Goal: Entertainment & Leisure: Consume media (video, audio)

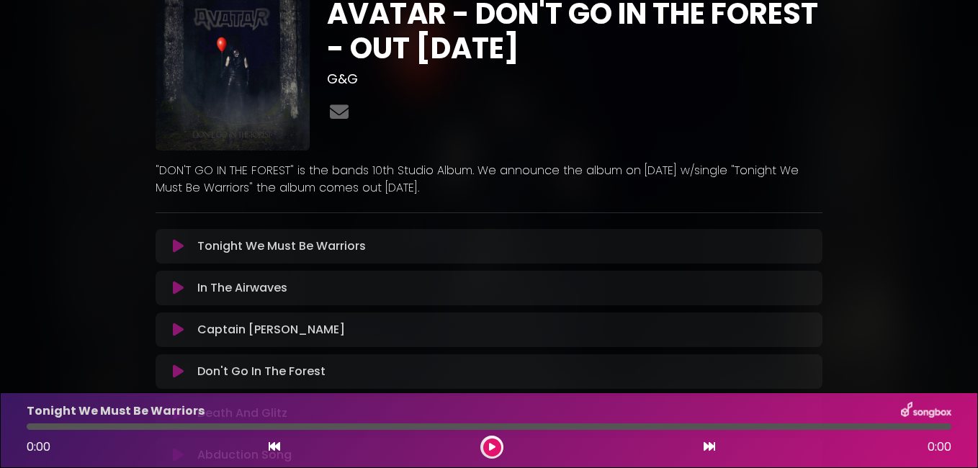
scroll to position [34, 0]
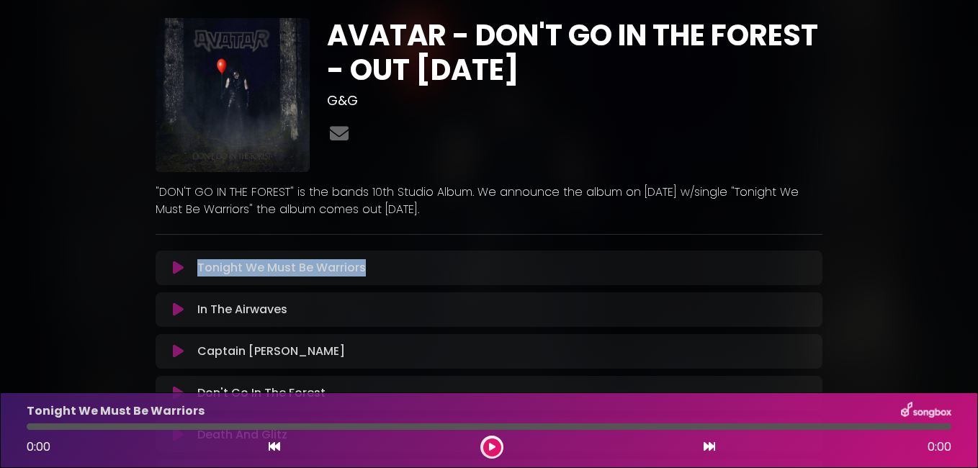
drag, startPoint x: 381, startPoint y: 271, endPoint x: 195, endPoint y: 276, distance: 185.9
click at [195, 276] on div "Tonight We Must Be Warriors Loading Track..." at bounding box center [503, 267] width 622 height 17
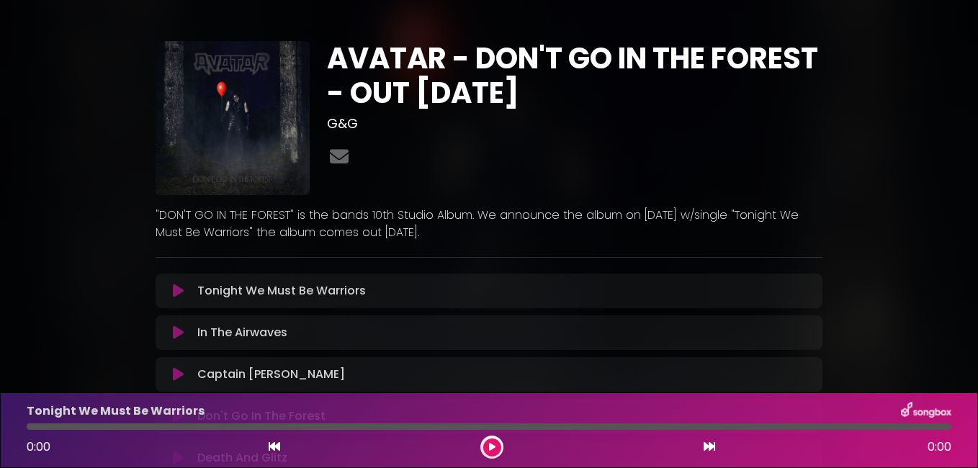
scroll to position [0, 0]
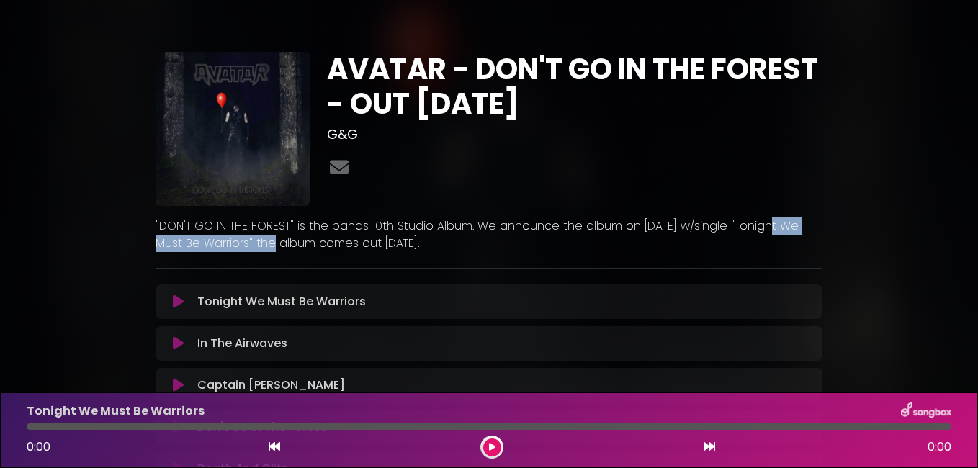
drag, startPoint x: 759, startPoint y: 229, endPoint x: 247, endPoint y: 246, distance: 512.4
click at [247, 248] on p ""DON'T GO IN THE FOREST" is the bands 10th Studio Album. We announce the album …" at bounding box center [489, 235] width 667 height 35
click at [247, 246] on p ""DON'T GO IN THE FOREST" is the bands 10th Studio Album. We announce the album …" at bounding box center [489, 235] width 667 height 35
click at [248, 246] on p ""DON'T GO IN THE FOREST" is the bands 10th Studio Album. We announce the album …" at bounding box center [489, 235] width 667 height 35
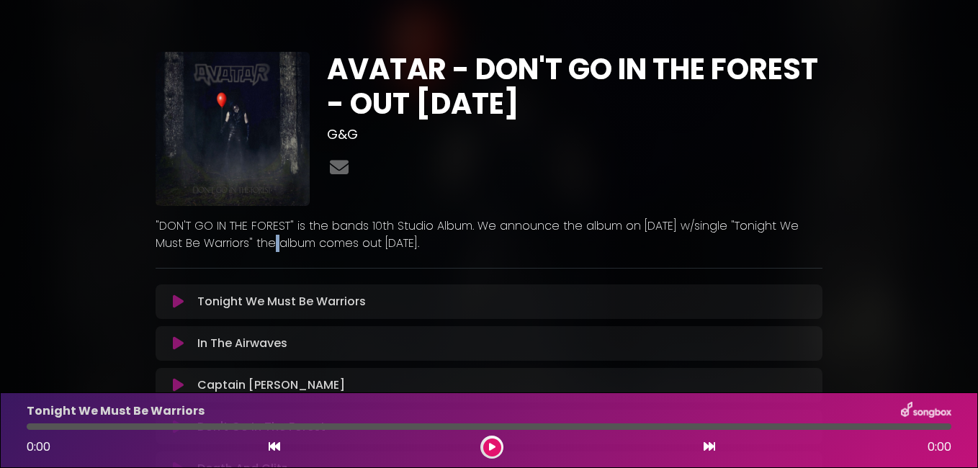
drag, startPoint x: 248, startPoint y: 246, endPoint x: 441, endPoint y: 220, distance: 193.9
click at [248, 246] on p ""DON'T GO IN THE FOREST" is the bands 10th Studio Album. We announce the album …" at bounding box center [489, 235] width 667 height 35
drag, startPoint x: 753, startPoint y: 223, endPoint x: 252, endPoint y: 241, distance: 501.6
click at [252, 241] on p ""DON'T GO IN THE FOREST" is the bands 10th Studio Album. We announce the album …" at bounding box center [489, 235] width 667 height 35
copy p ""Tonight We Must Be Warriors""
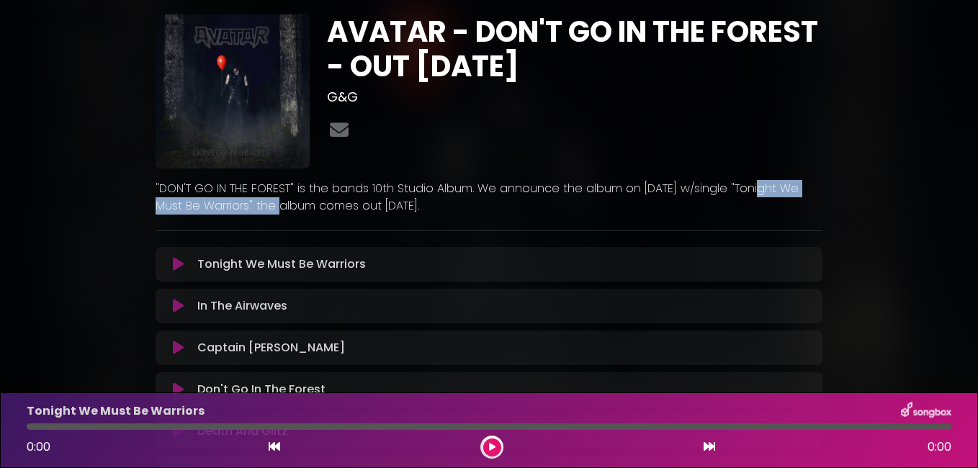
scroll to position [72, 0]
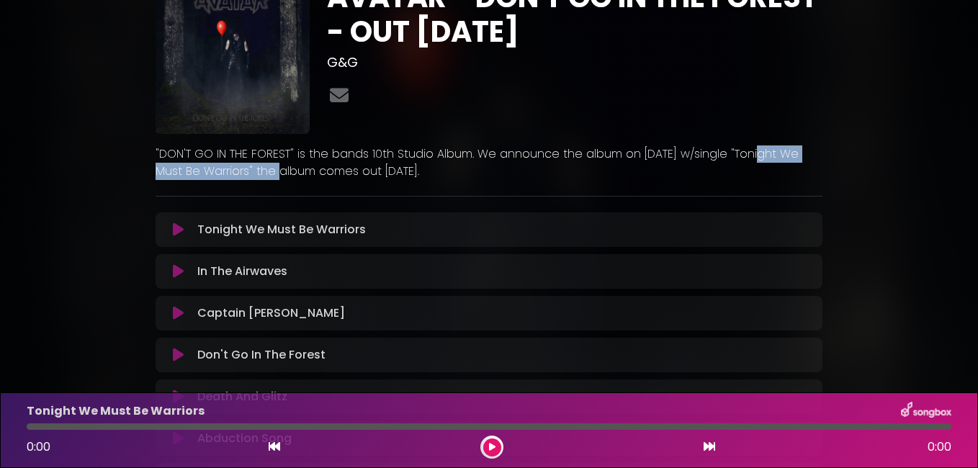
click at [178, 226] on icon at bounding box center [178, 230] width 11 height 14
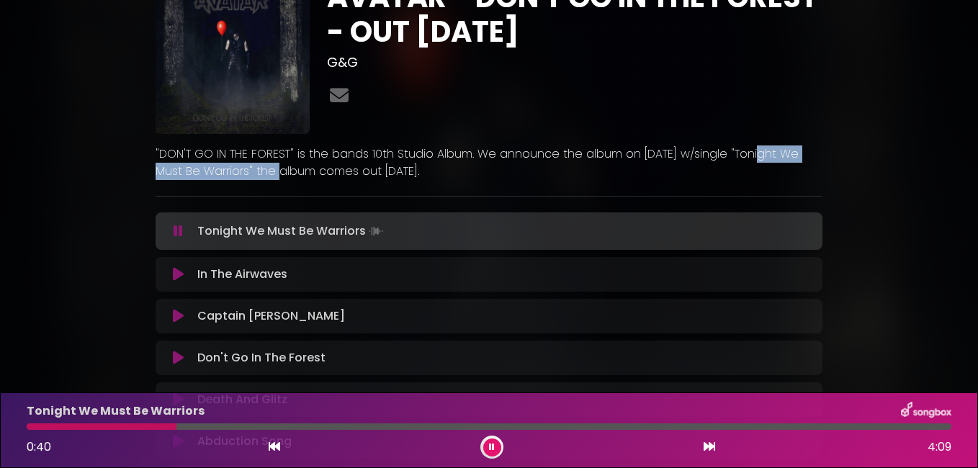
copy p ""Tonight We Must Be Warriors""
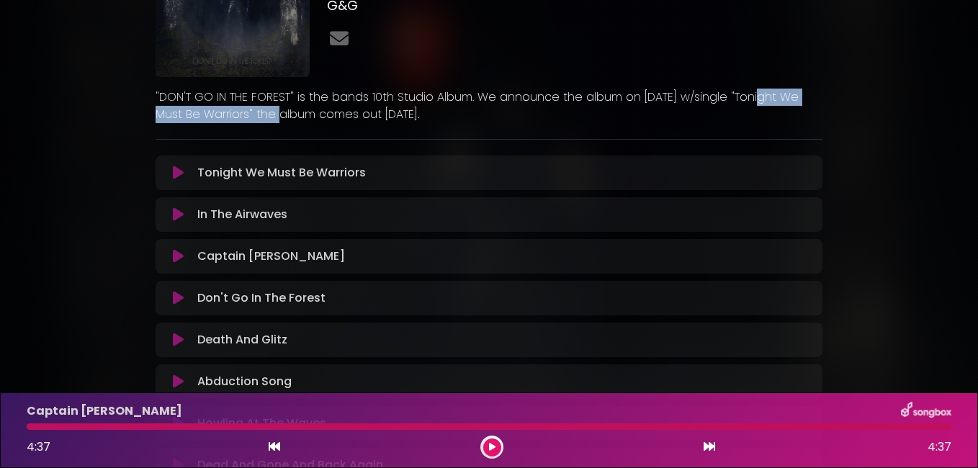
scroll to position [106, 0]
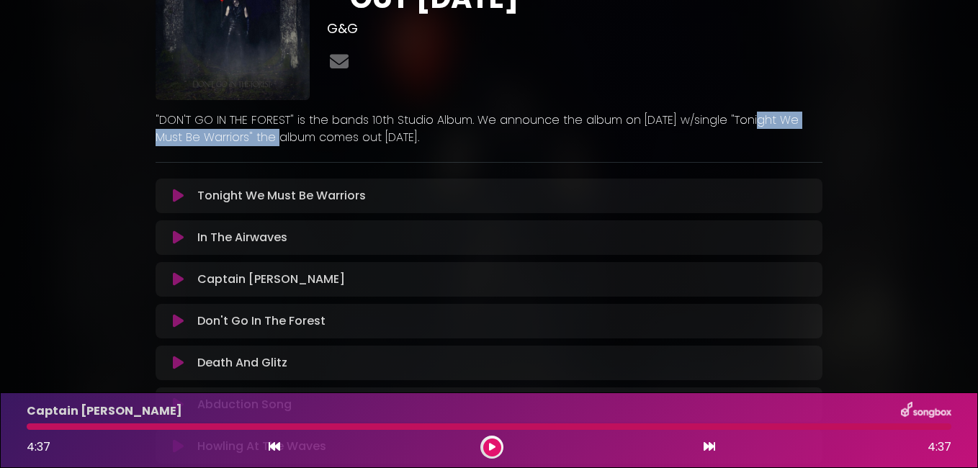
click at [488, 452] on button at bounding box center [492, 448] width 18 height 18
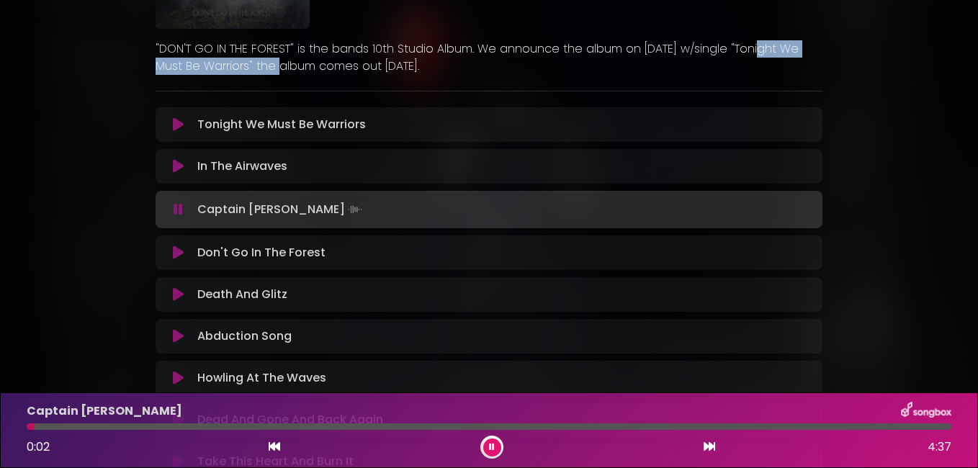
scroll to position [178, 0]
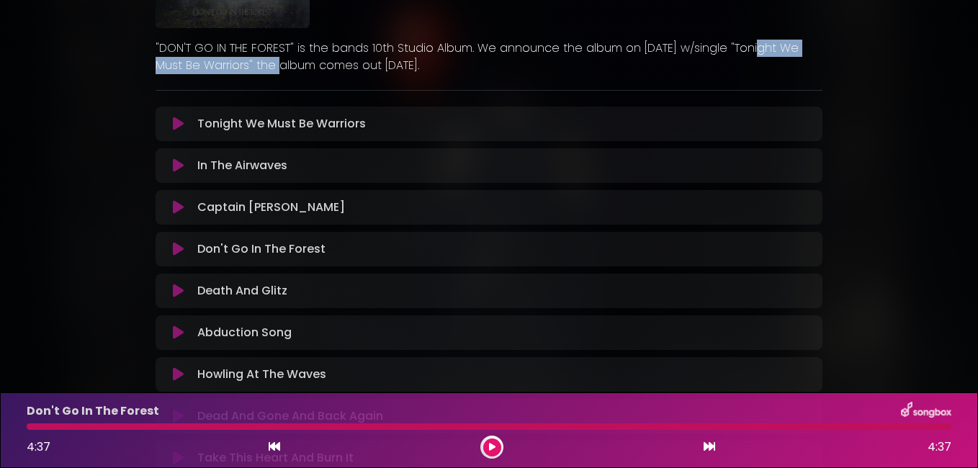
click at [174, 244] on icon at bounding box center [178, 249] width 11 height 14
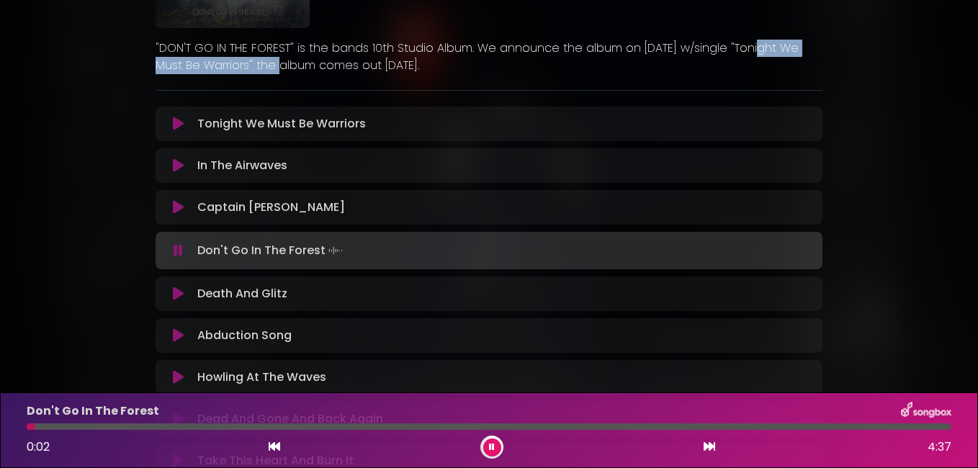
click at [485, 452] on button at bounding box center [492, 448] width 18 height 18
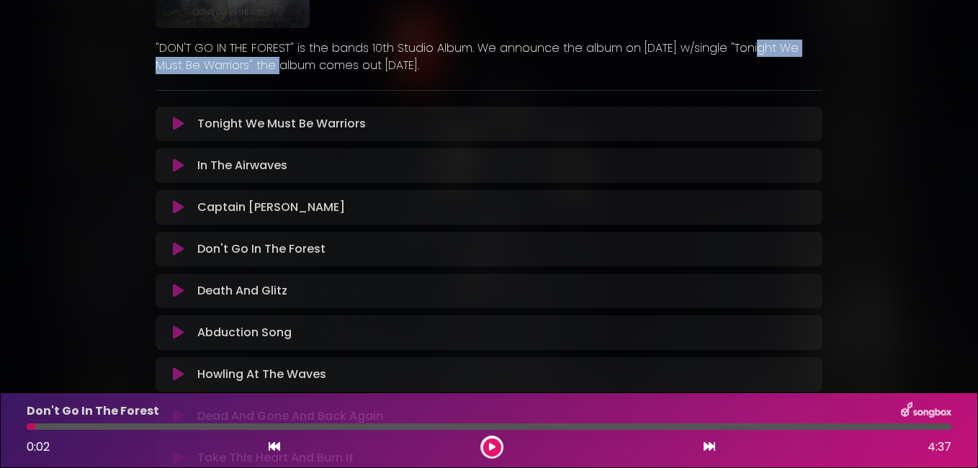
click at [182, 248] on icon at bounding box center [178, 249] width 11 height 14
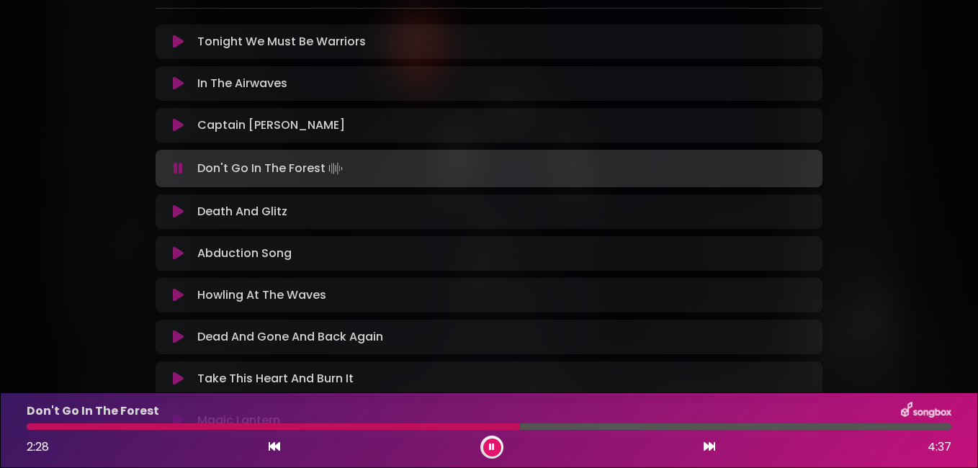
scroll to position [250, 0]
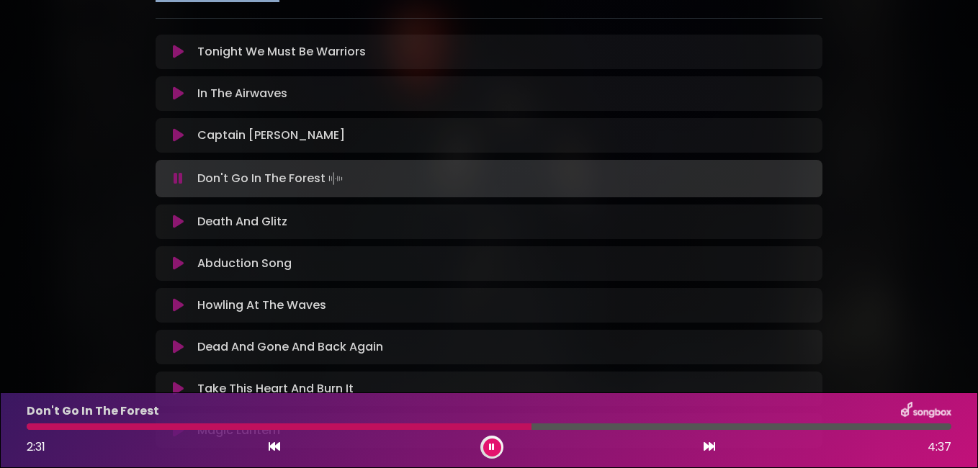
click at [184, 176] on button at bounding box center [177, 178] width 27 height 14
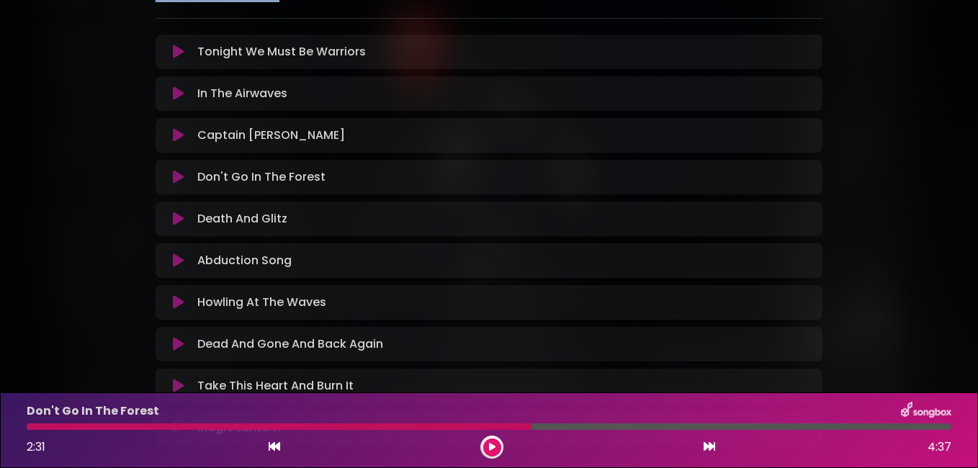
click at [181, 176] on icon at bounding box center [178, 177] width 11 height 14
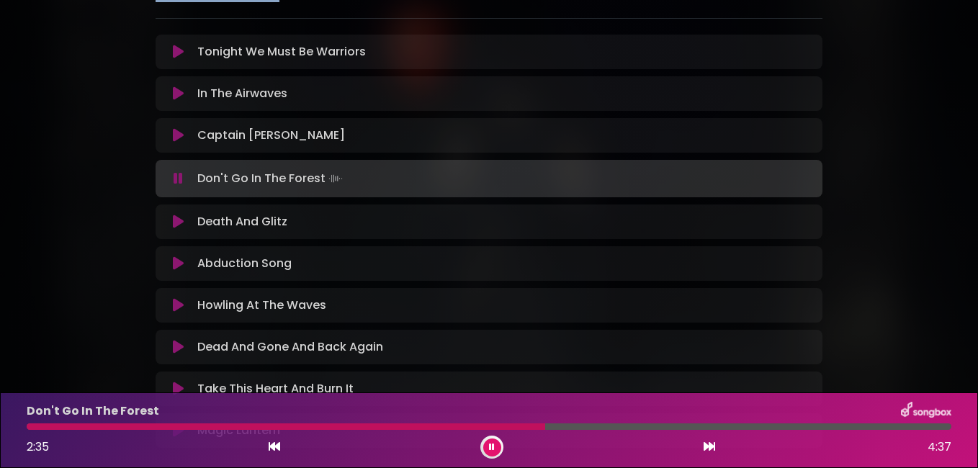
click at [174, 223] on icon at bounding box center [178, 222] width 11 height 14
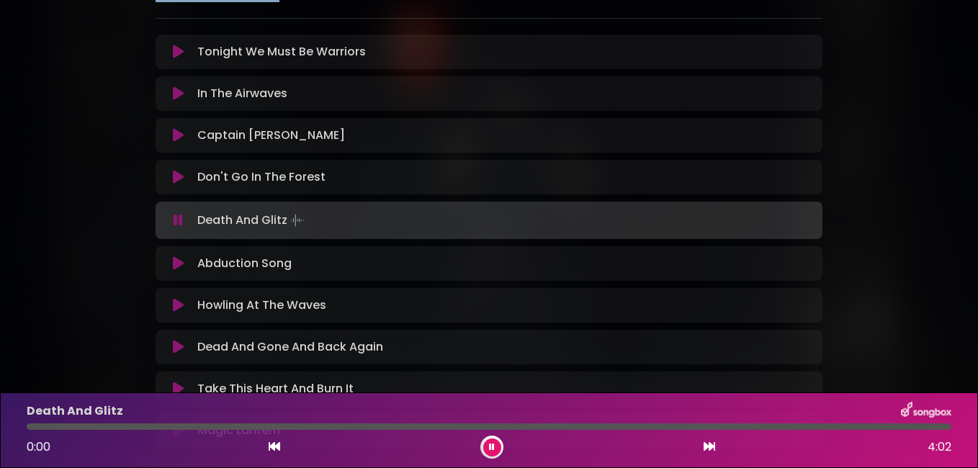
click at [171, 96] on button at bounding box center [177, 93] width 27 height 14
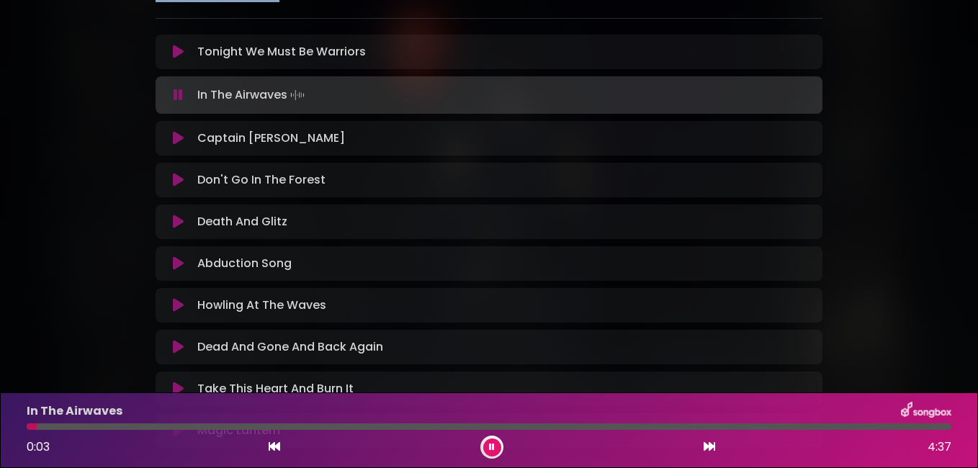
click at [176, 179] on icon at bounding box center [178, 180] width 11 height 14
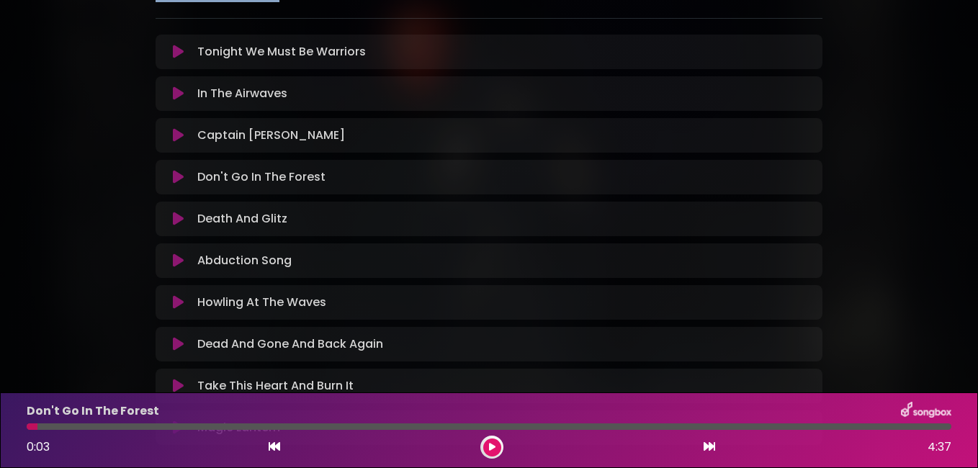
click at [174, 180] on icon at bounding box center [178, 177] width 11 height 14
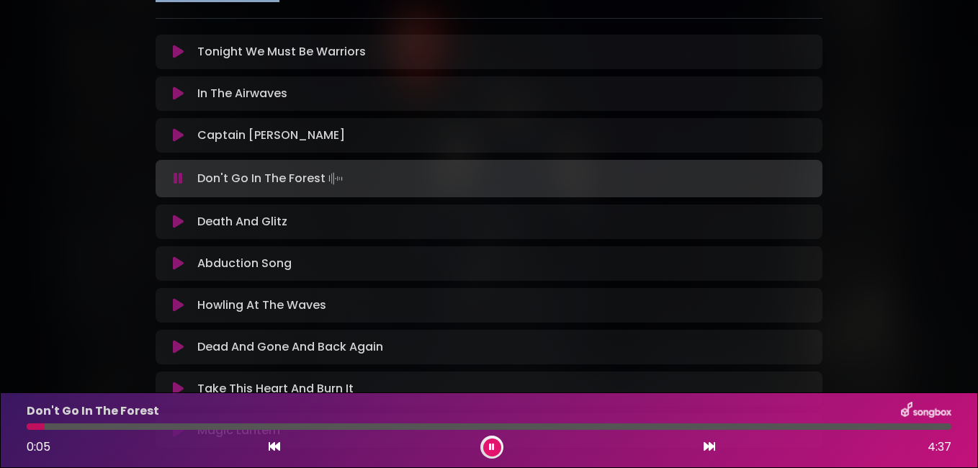
click at [181, 180] on icon at bounding box center [178, 178] width 9 height 14
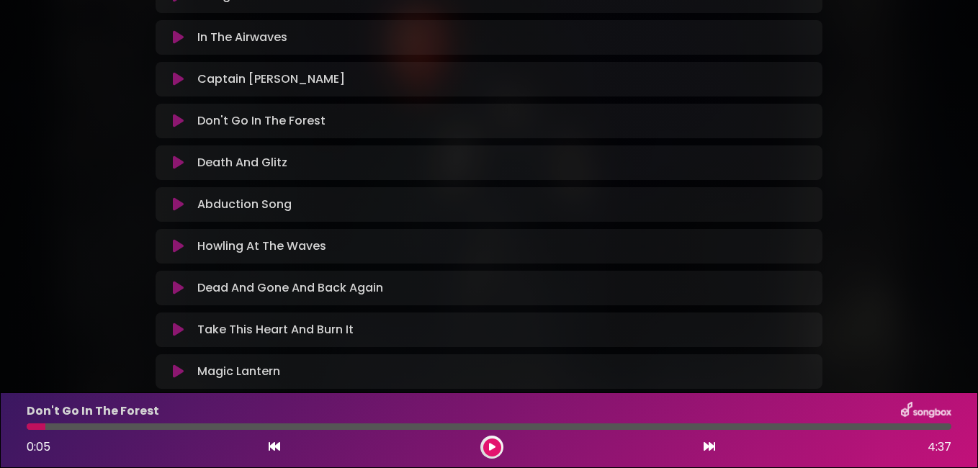
scroll to position [322, 0]
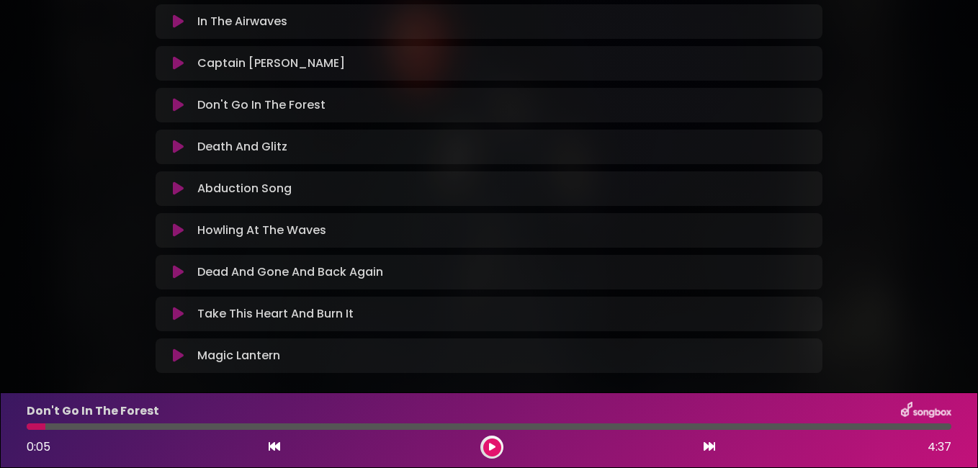
click at [178, 104] on icon at bounding box center [178, 105] width 11 height 14
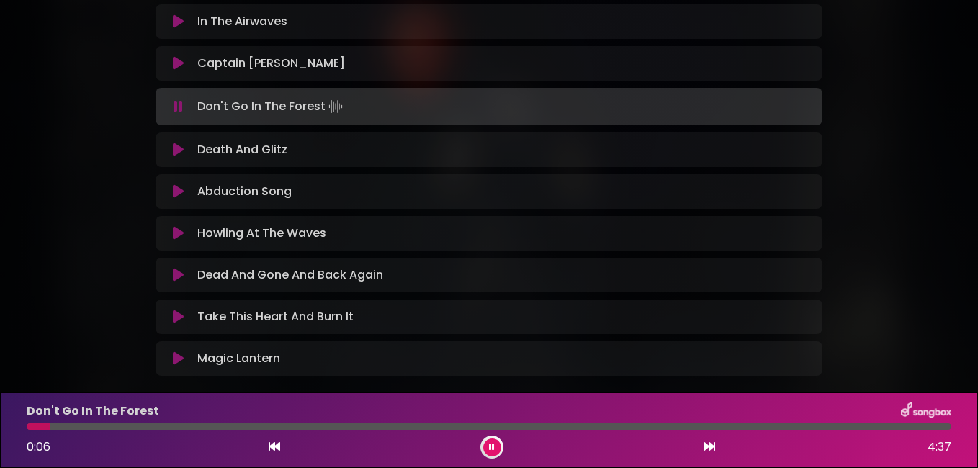
click at [260, 19] on p "In The Airwaves Loading Track..." at bounding box center [242, 21] width 90 height 17
click at [175, 22] on icon at bounding box center [178, 21] width 11 height 14
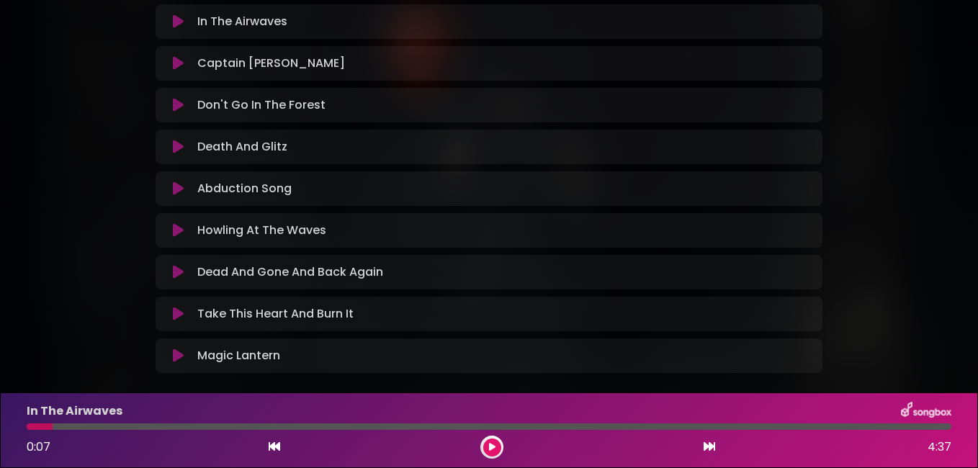
click at [175, 22] on icon at bounding box center [178, 21] width 11 height 14
click at [709, 446] on icon at bounding box center [710, 447] width 12 height 12
click at [496, 447] on button at bounding box center [492, 448] width 18 height 18
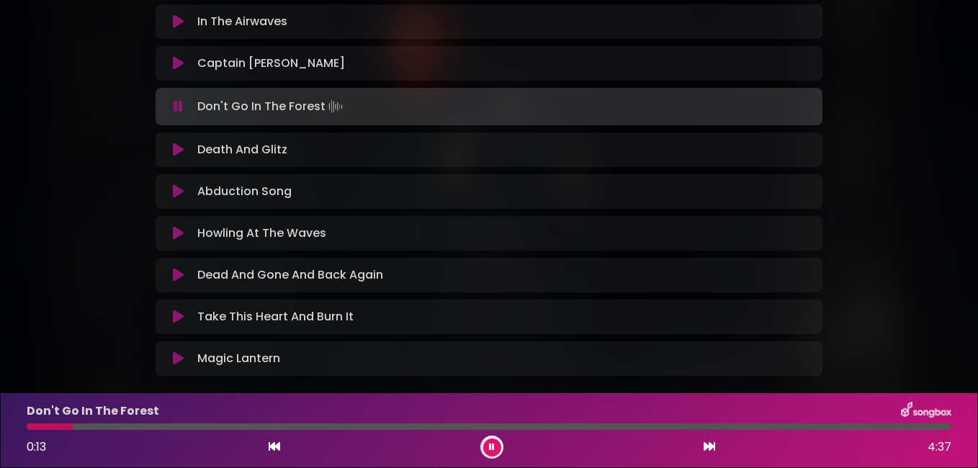
click at [451, 428] on div at bounding box center [489, 427] width 925 height 6
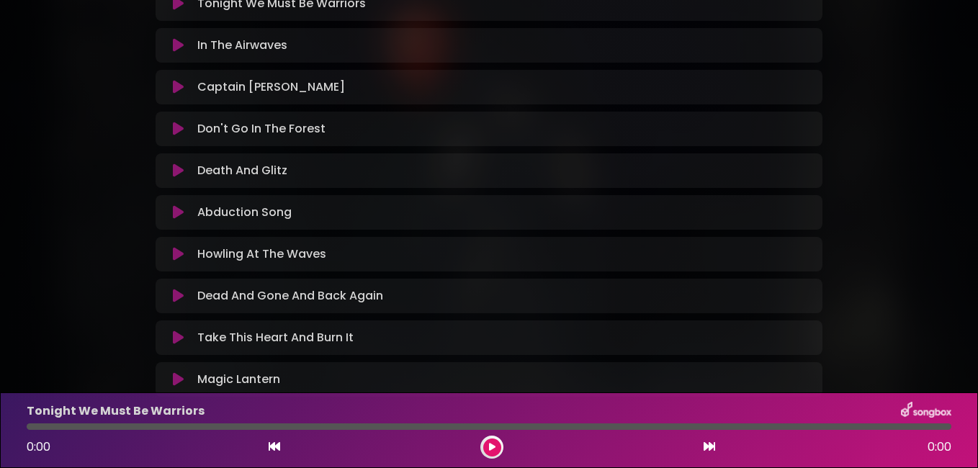
scroll to position [360, 0]
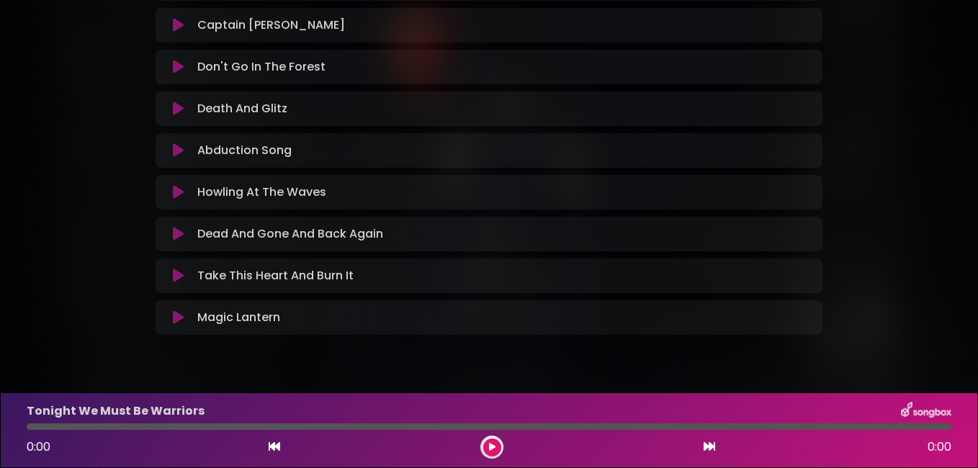
click at [178, 70] on icon at bounding box center [178, 67] width 11 height 14
click at [494, 444] on icon at bounding box center [492, 447] width 6 height 9
click at [175, 66] on icon at bounding box center [178, 67] width 11 height 14
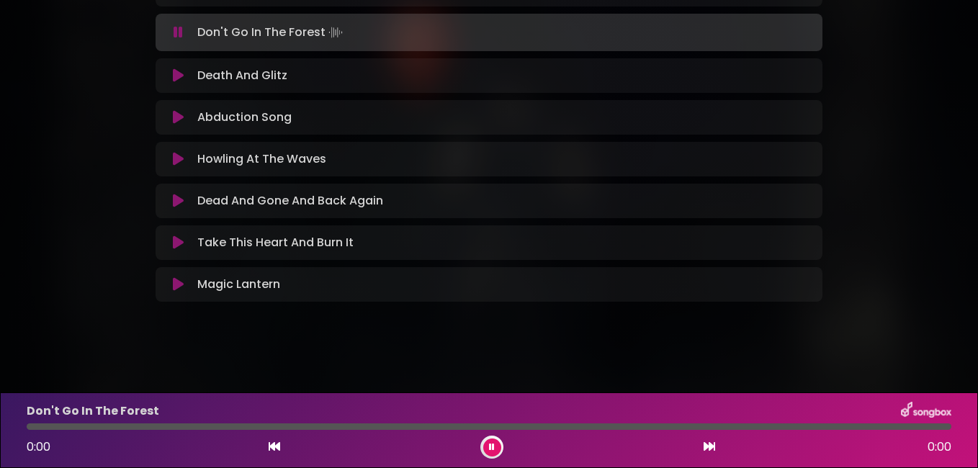
scroll to position [397, 0]
click at [75, 426] on div at bounding box center [489, 427] width 925 height 6
click at [101, 424] on div at bounding box center [489, 427] width 925 height 6
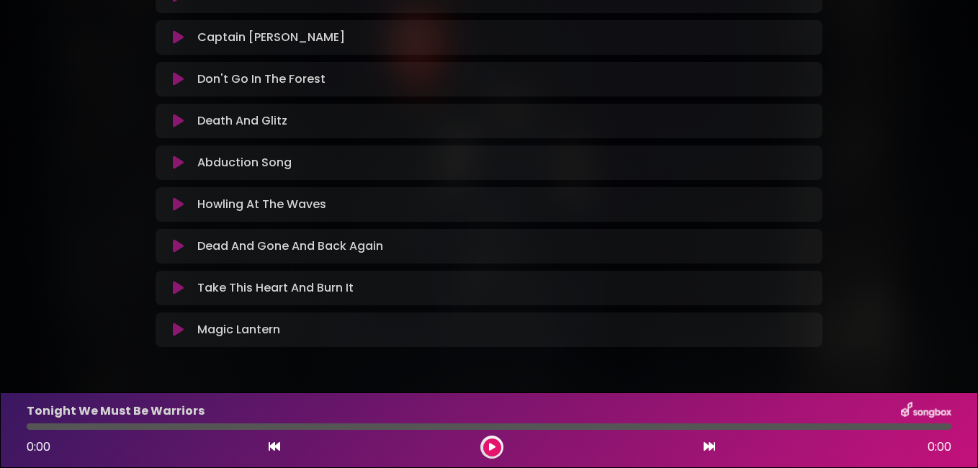
scroll to position [360, 0]
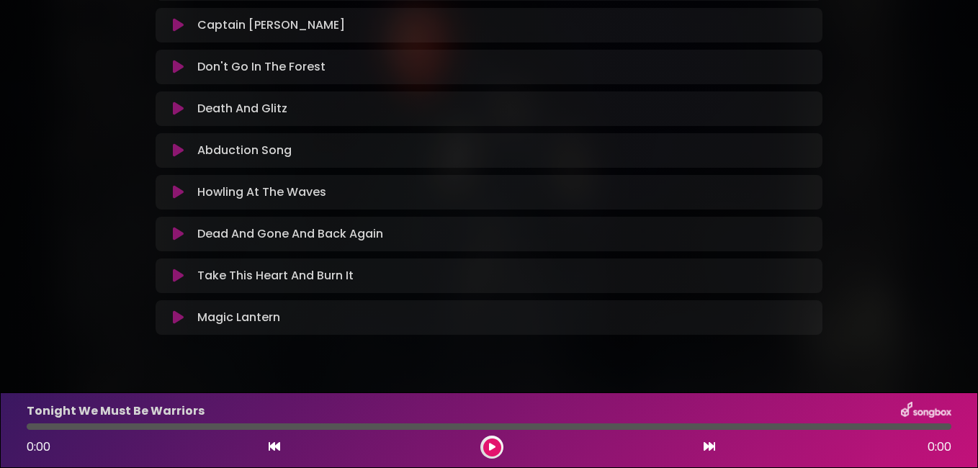
click at [176, 149] on icon at bounding box center [178, 150] width 11 height 14
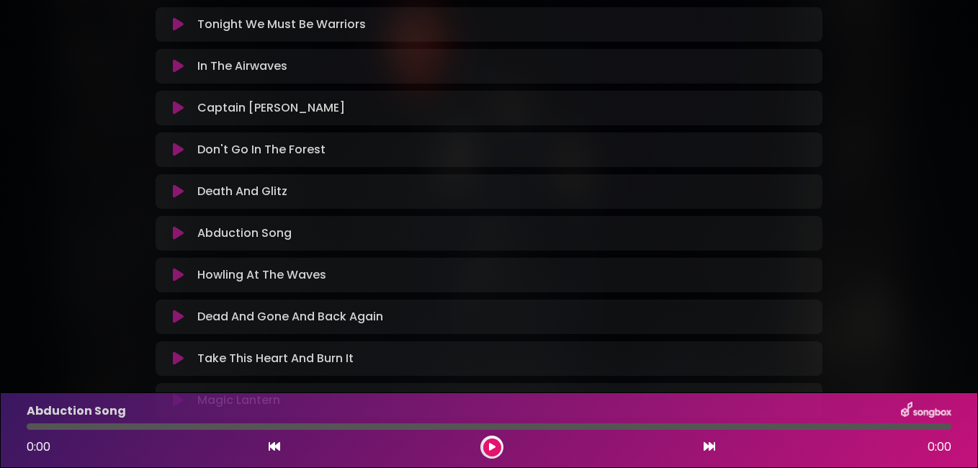
scroll to position [144, 0]
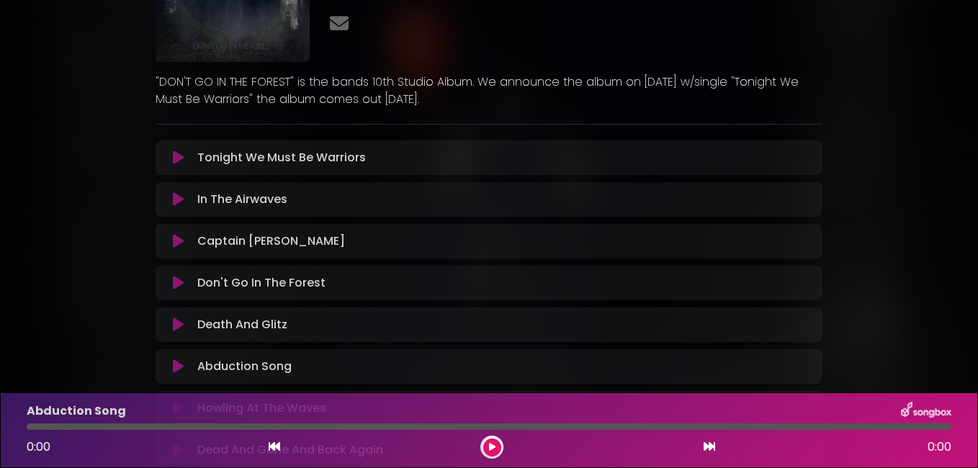
click at [176, 158] on icon at bounding box center [178, 158] width 11 height 14
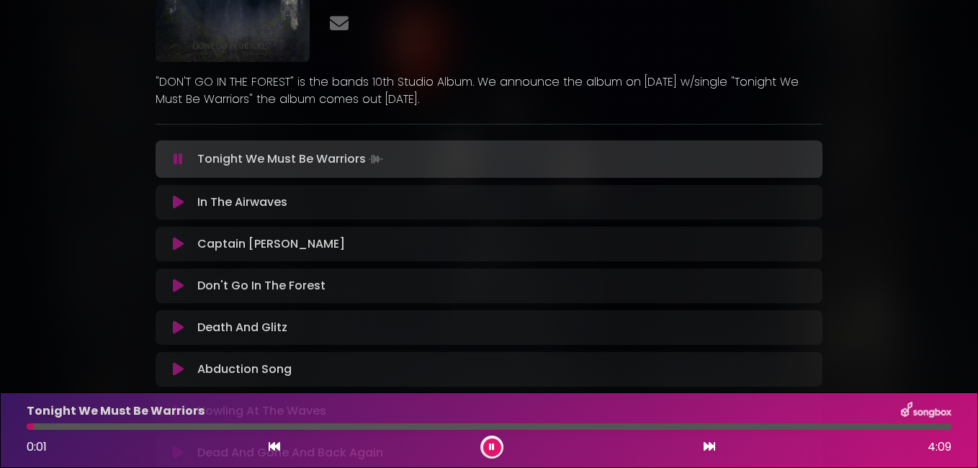
click at [176, 204] on icon at bounding box center [178, 202] width 11 height 14
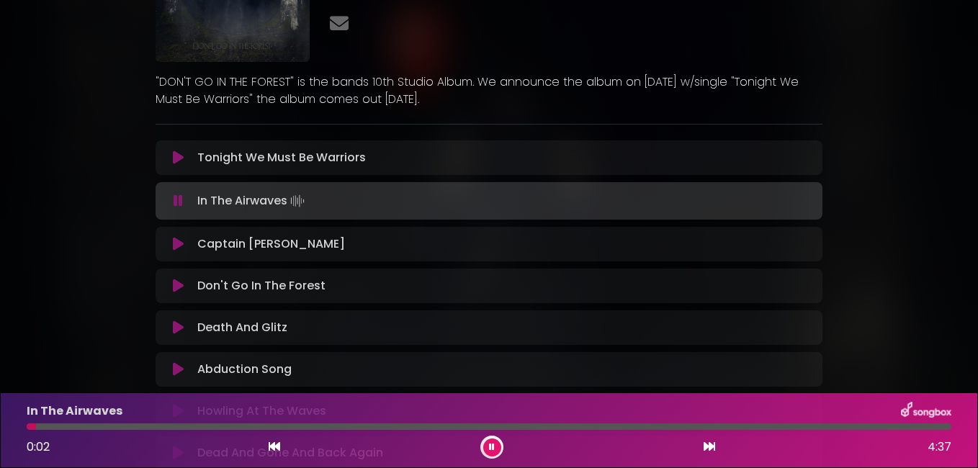
click at [176, 246] on icon at bounding box center [178, 244] width 11 height 14
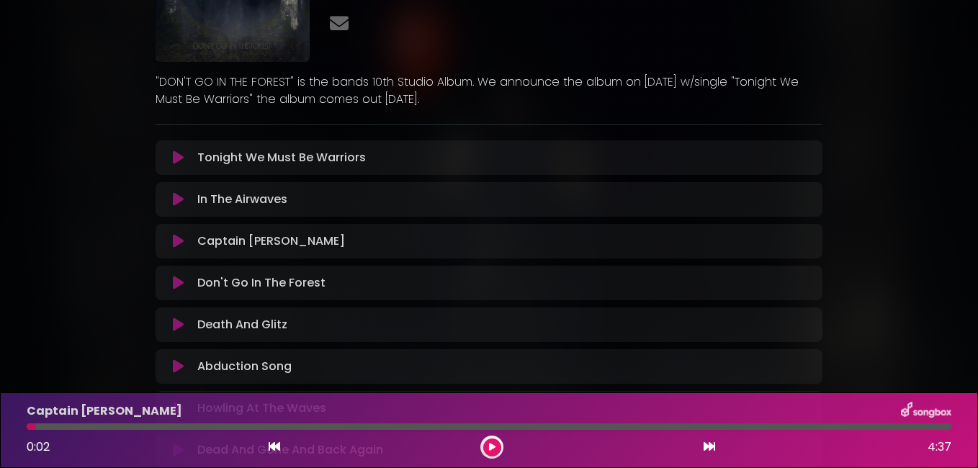
click at [176, 241] on icon at bounding box center [178, 241] width 11 height 14
click at [181, 243] on icon at bounding box center [178, 241] width 11 height 14
click at [177, 238] on icon at bounding box center [178, 241] width 11 height 14
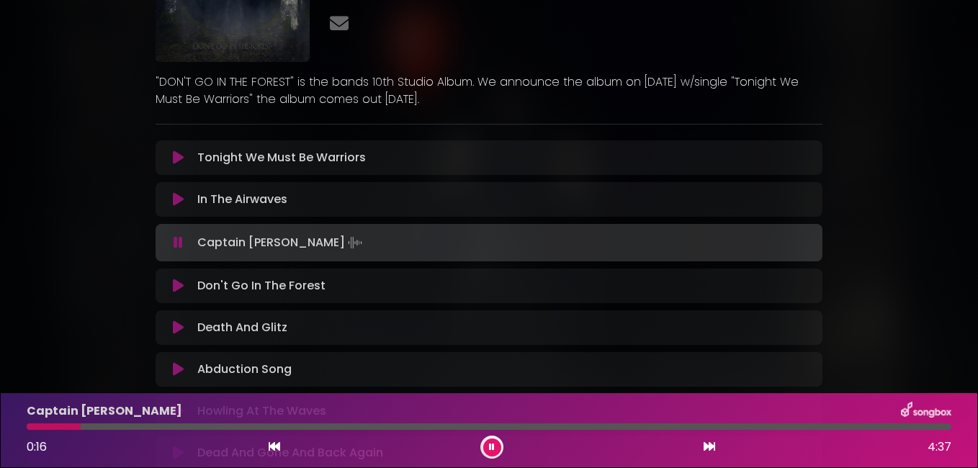
click at [171, 199] on button at bounding box center [177, 199] width 27 height 14
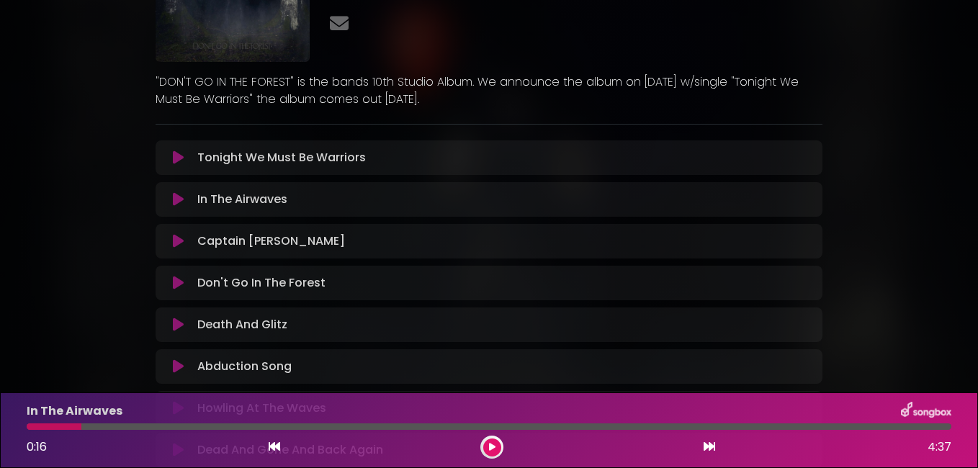
click at [180, 199] on icon at bounding box center [178, 199] width 11 height 14
click at [177, 291] on div "Don't Go In The Forest Loading Track..." at bounding box center [489, 282] width 650 height 17
click at [177, 277] on icon at bounding box center [178, 283] width 11 height 14
click at [178, 278] on icon at bounding box center [178, 283] width 11 height 14
click at [178, 279] on icon at bounding box center [178, 283] width 11 height 14
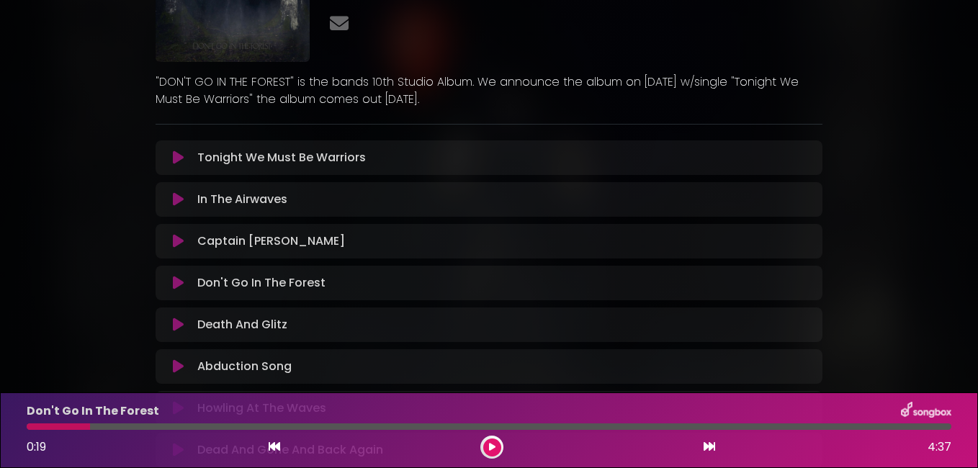
click at [176, 154] on icon at bounding box center [178, 158] width 11 height 14
click at [178, 158] on icon at bounding box center [178, 158] width 11 height 14
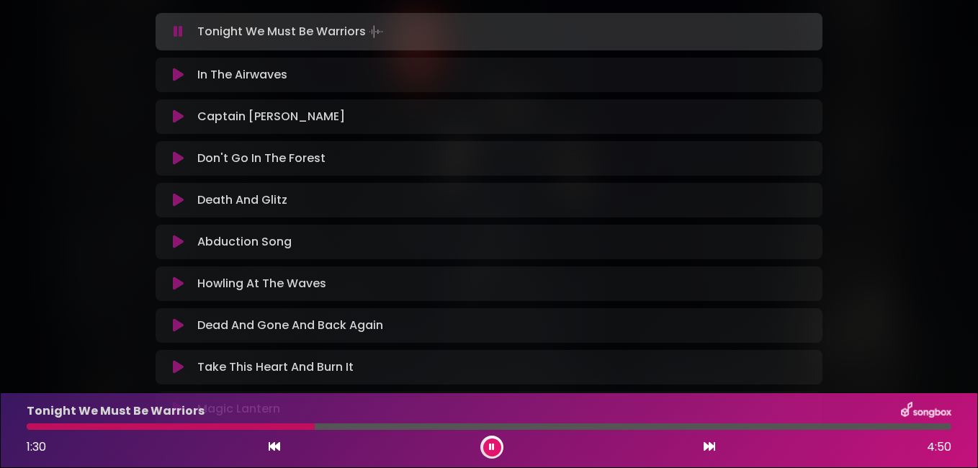
scroll to position [253, 0]
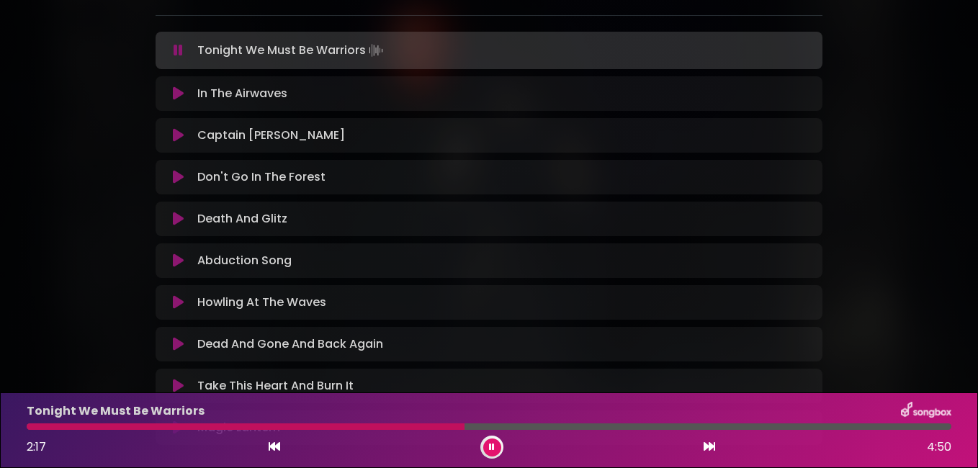
click at [76, 319] on div "AVATAR - DON'T GO IN THE FOREST - OUT [DATE] G&G" at bounding box center [489, 116] width 978 height 705
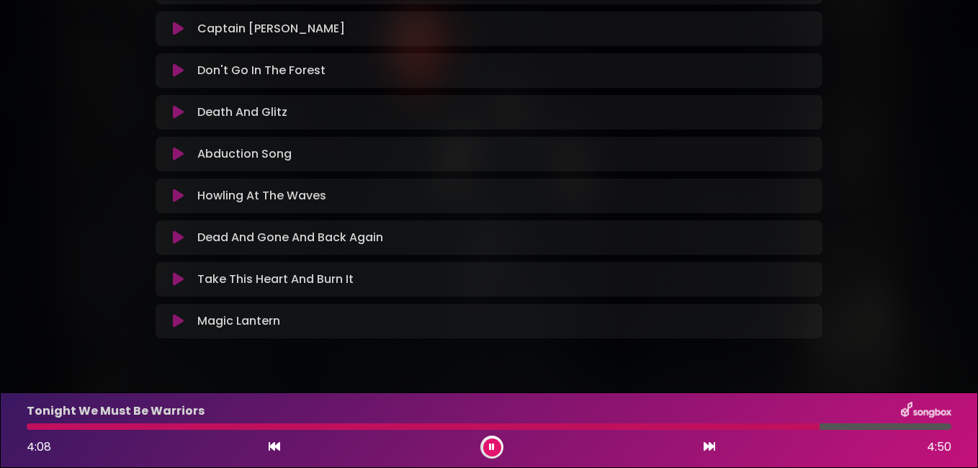
scroll to position [109, 0]
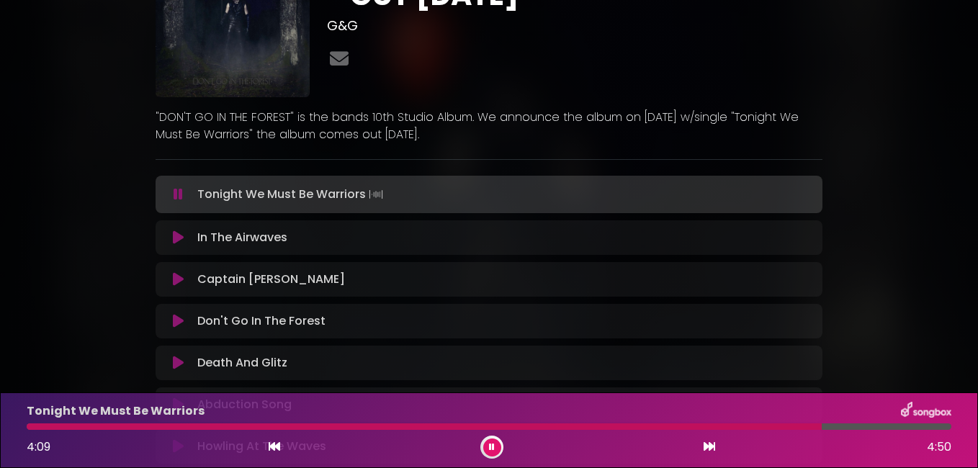
click at [494, 449] on icon at bounding box center [492, 447] width 6 height 9
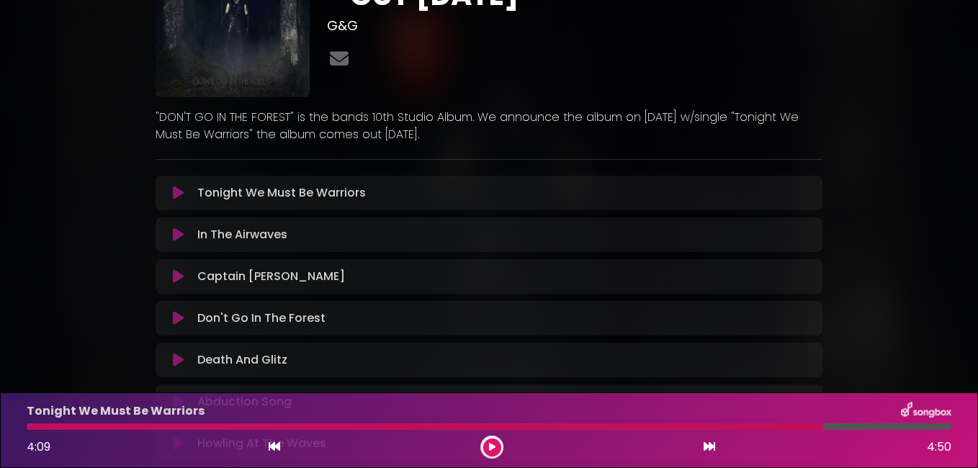
click at [63, 95] on div "AVATAR - DON'T GO IN THE FOREST - OUT [DATE] G&G" at bounding box center [489, 260] width 978 height 702
click at [496, 449] on button at bounding box center [492, 448] width 18 height 18
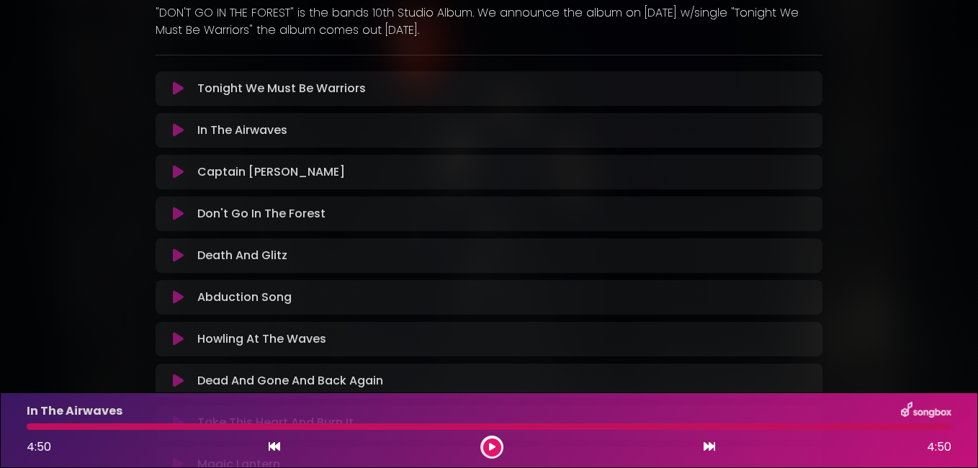
scroll to position [178, 0]
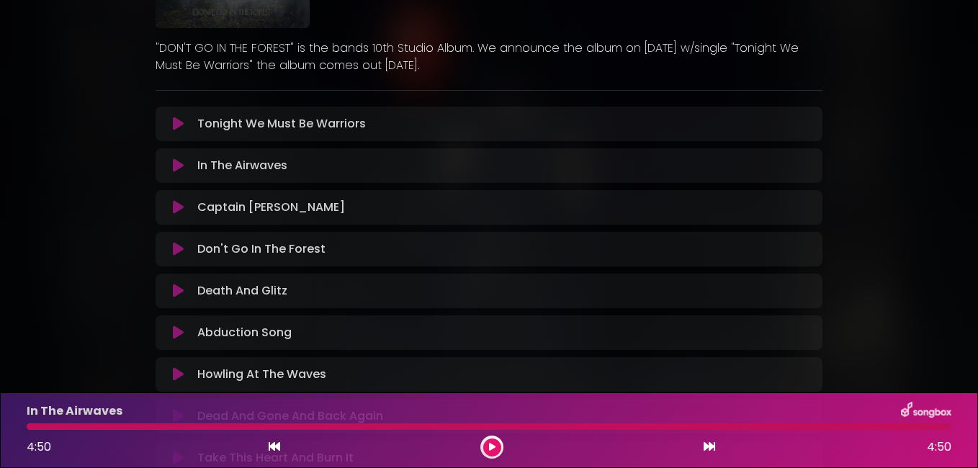
click at [67, 298] on div "AVATAR - DON'T GO IN THE FOREST - OUT [DATE] G&G" at bounding box center [489, 190] width 978 height 702
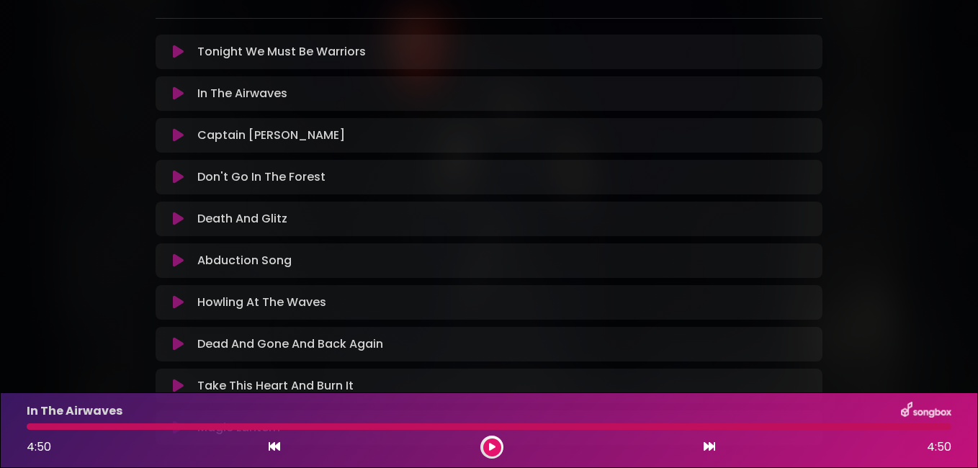
click at [701, 449] on div "4:50 4:50" at bounding box center [489, 447] width 942 height 23
click at [713, 444] on icon at bounding box center [710, 447] width 12 height 12
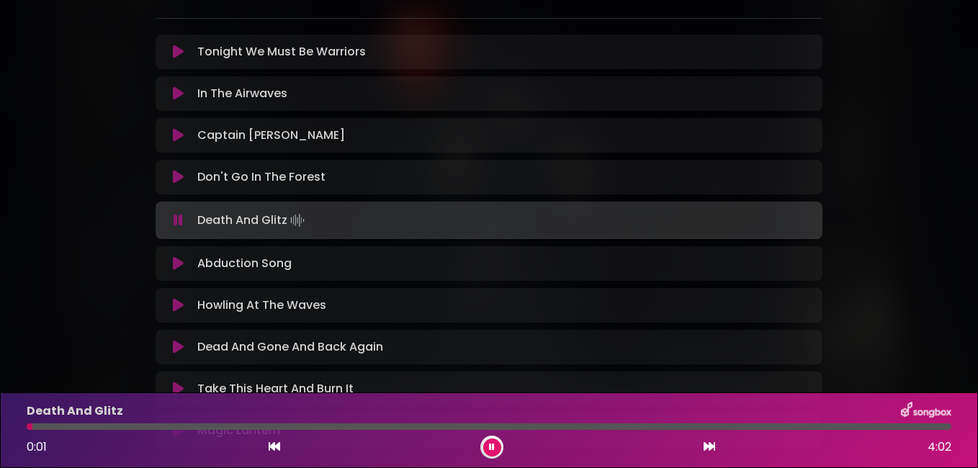
click at [713, 444] on icon at bounding box center [710, 447] width 12 height 12
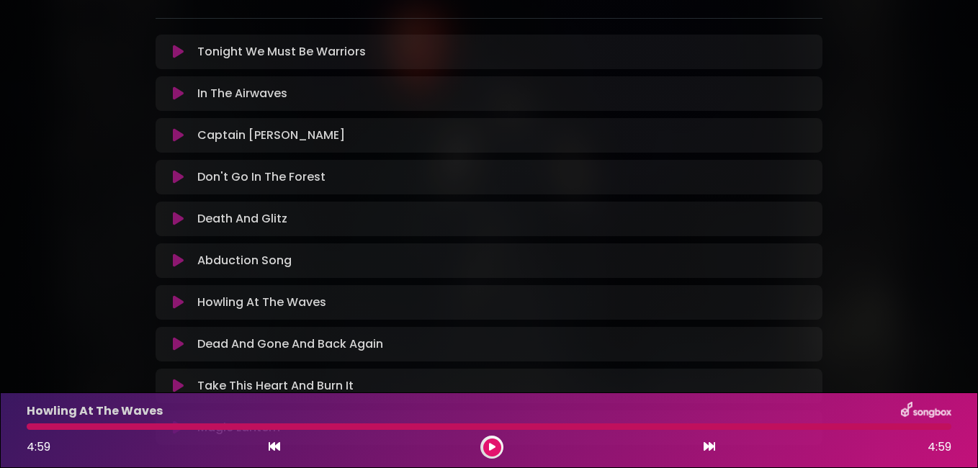
click at [491, 444] on icon at bounding box center [492, 447] width 6 height 9
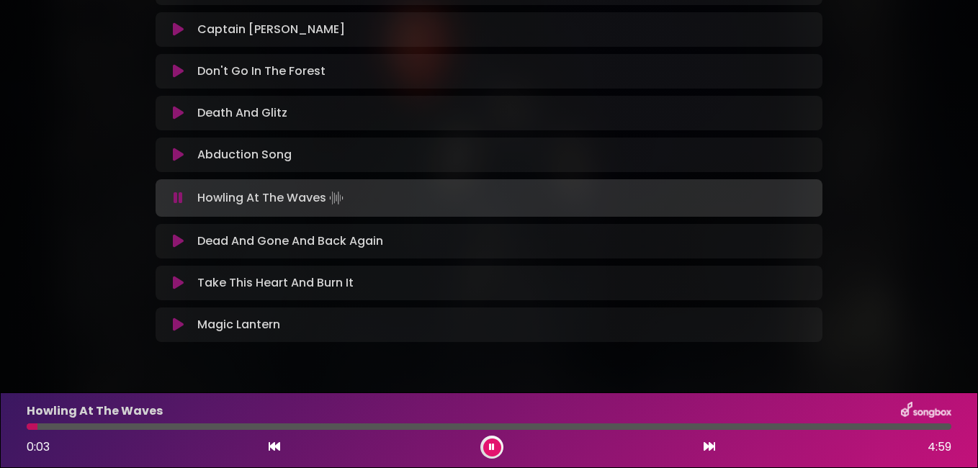
scroll to position [394, 0]
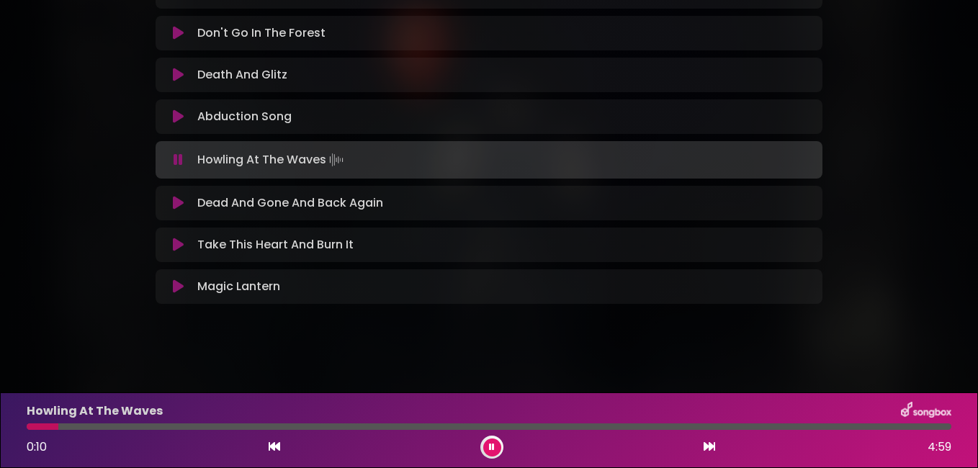
click at [272, 448] on icon at bounding box center [275, 447] width 12 height 12
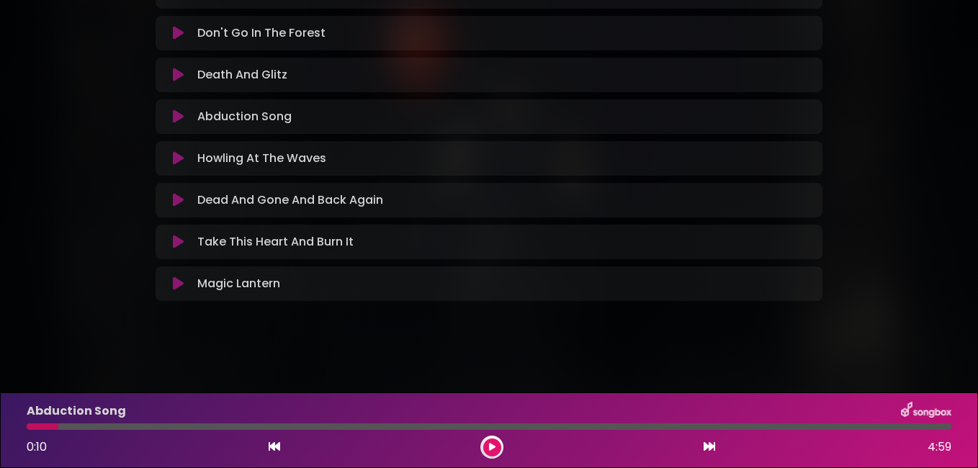
click at [492, 452] on button at bounding box center [492, 448] width 18 height 18
click at [703, 444] on button at bounding box center [709, 447] width 13 height 19
click at [29, 428] on div at bounding box center [47, 427] width 40 height 6
click at [75, 427] on div at bounding box center [489, 427] width 925 height 6
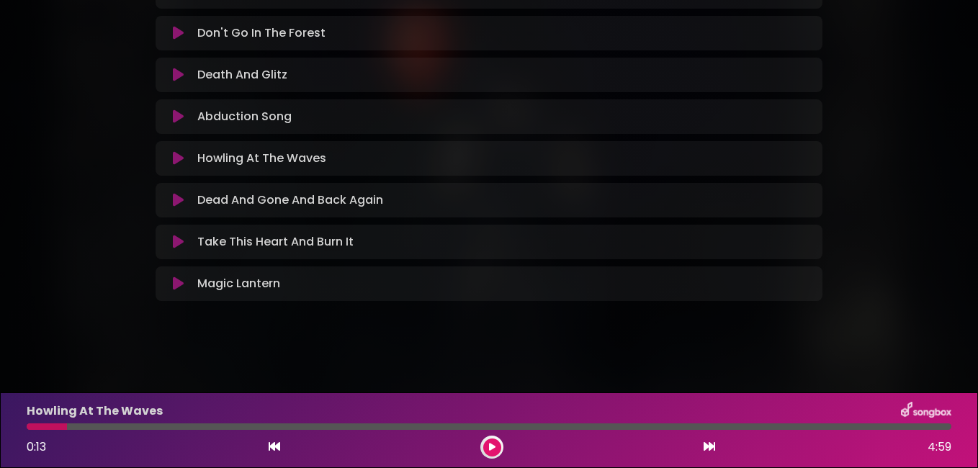
drag, startPoint x: 50, startPoint y: 424, endPoint x: 31, endPoint y: 424, distance: 18.7
click at [31, 424] on div at bounding box center [489, 427] width 925 height 6
click at [175, 163] on icon at bounding box center [178, 158] width 11 height 14
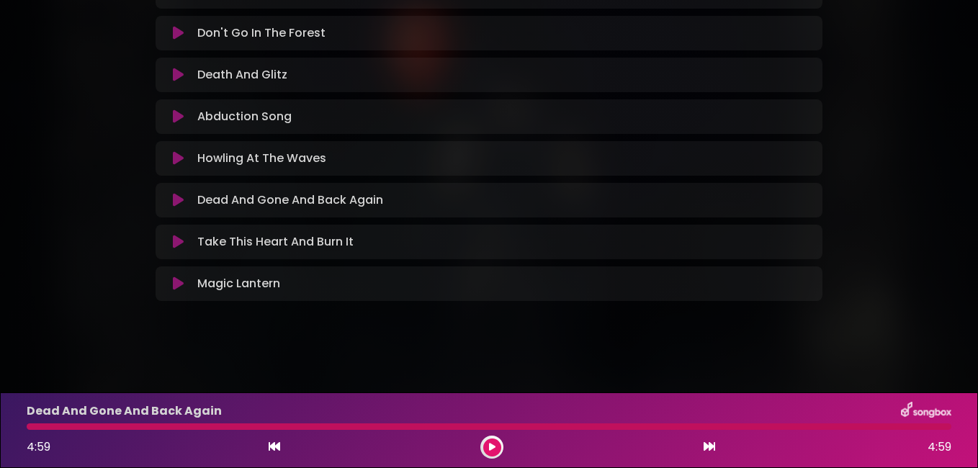
click at [492, 445] on icon at bounding box center [492, 447] width 6 height 9
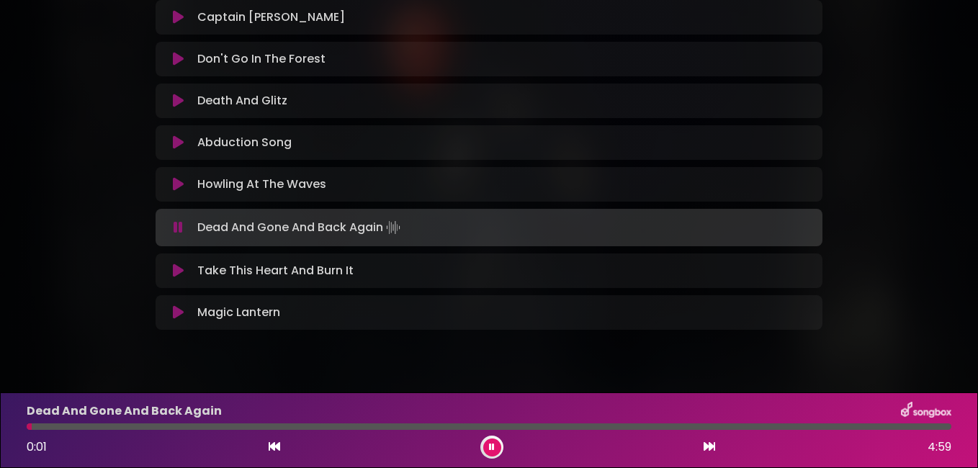
scroll to position [322, 0]
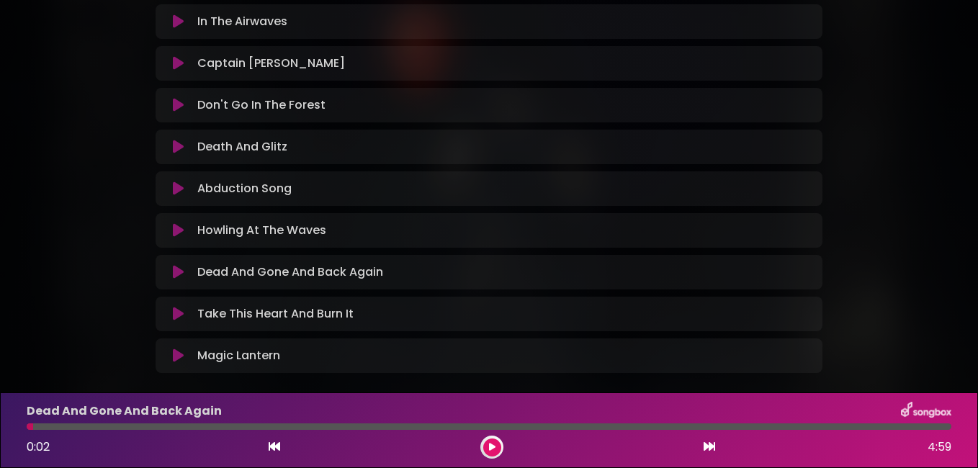
click at [174, 143] on icon at bounding box center [178, 147] width 11 height 14
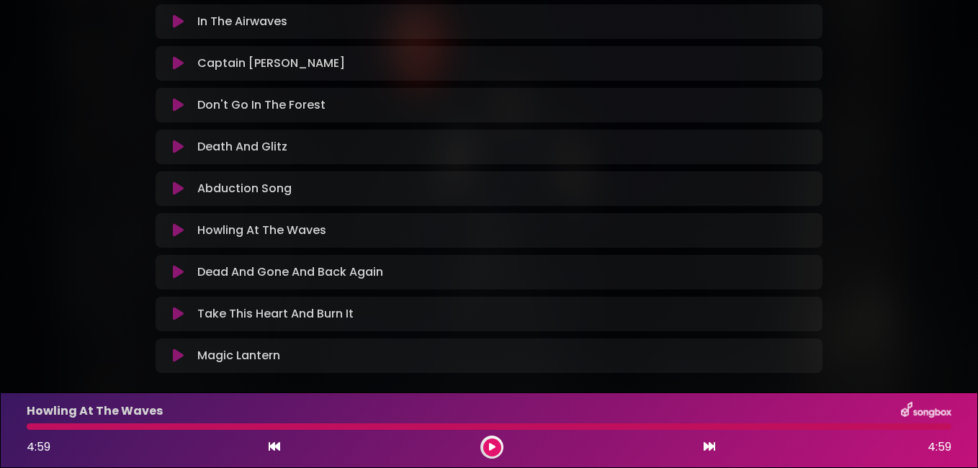
click at [709, 445] on icon at bounding box center [710, 447] width 12 height 12
click at [501, 452] on div at bounding box center [491, 447] width 23 height 23
drag, startPoint x: 501, startPoint y: 452, endPoint x: 488, endPoint y: 445, distance: 15.5
click at [488, 445] on button at bounding box center [492, 448] width 18 height 18
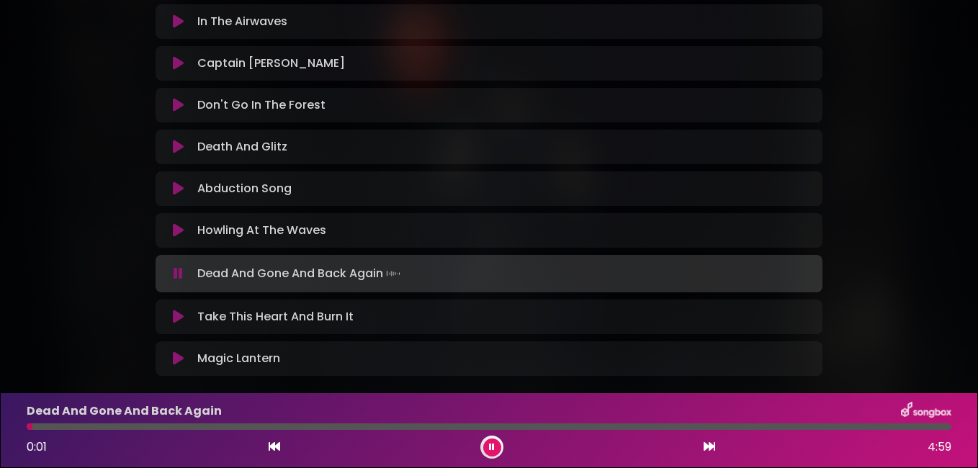
click at [703, 443] on div "0:01 4:59" at bounding box center [489, 447] width 942 height 23
click at [440, 427] on div at bounding box center [489, 427] width 925 height 6
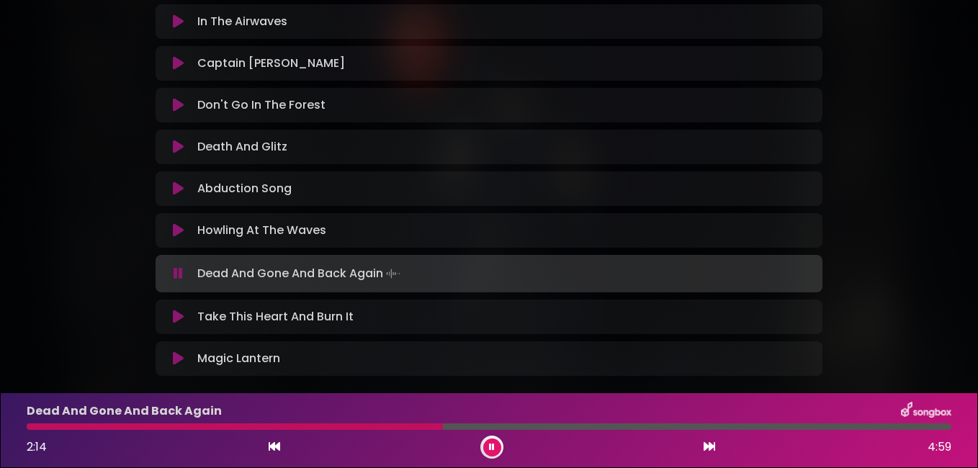
click at [499, 444] on button at bounding box center [492, 448] width 18 height 18
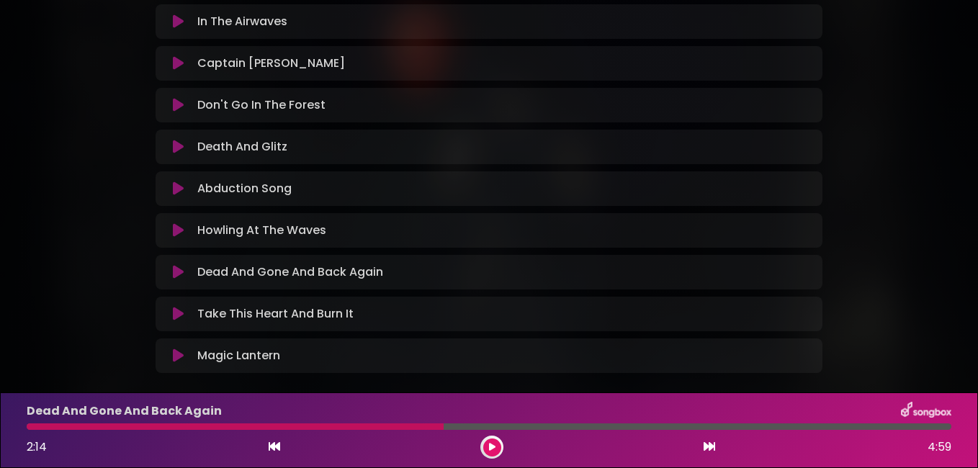
click at [182, 310] on icon at bounding box center [178, 314] width 11 height 14
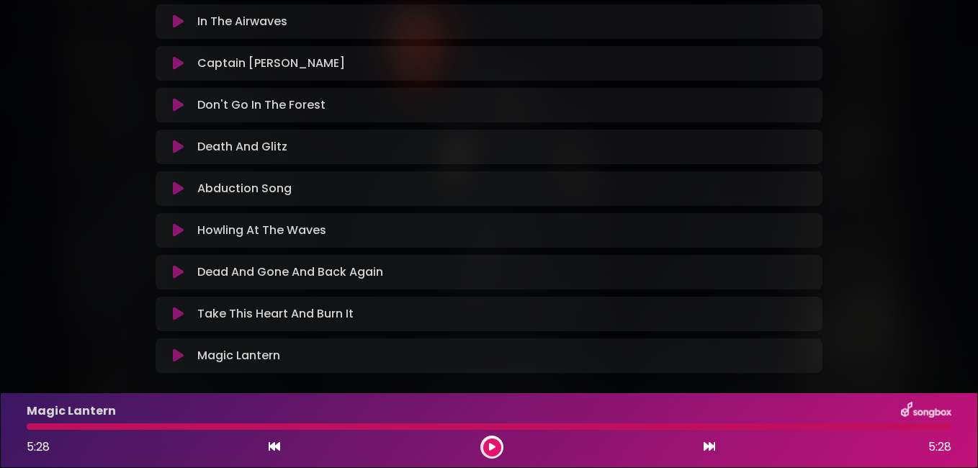
click at [717, 448] on div "5:28 5:28" at bounding box center [489, 447] width 942 height 23
click at [711, 447] on icon at bounding box center [710, 447] width 12 height 12
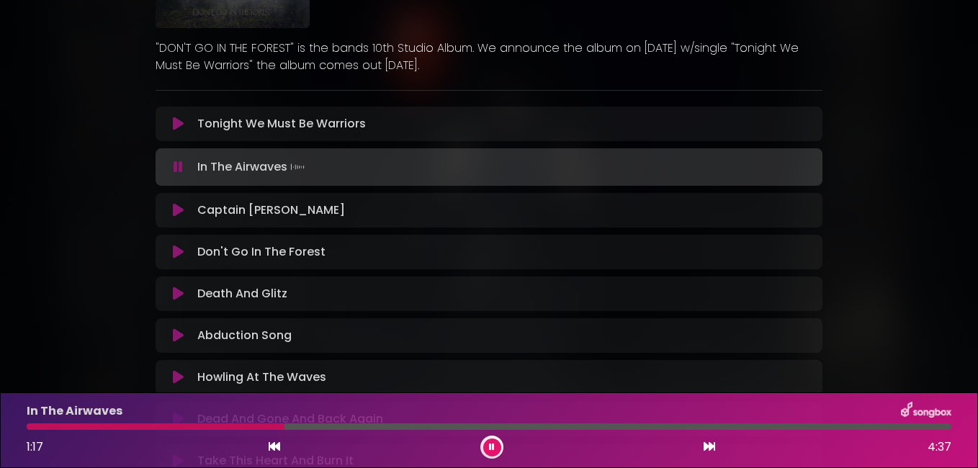
scroll to position [250, 0]
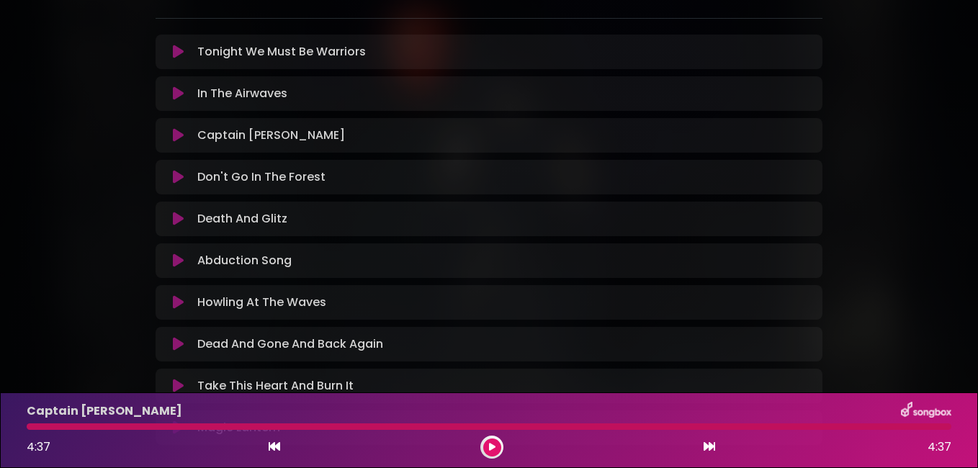
click at [714, 450] on icon at bounding box center [710, 447] width 12 height 12
click at [271, 442] on icon at bounding box center [275, 447] width 12 height 12
click at [490, 442] on button at bounding box center [492, 448] width 18 height 18
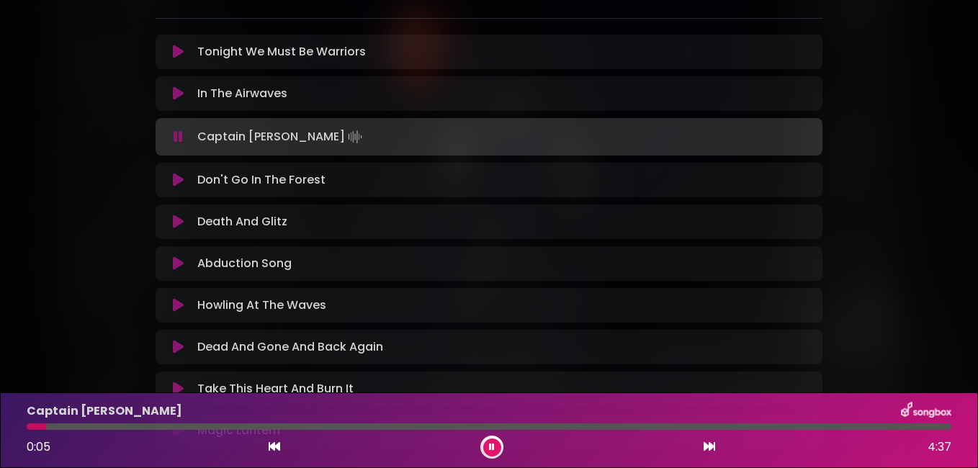
click at [296, 426] on div at bounding box center [489, 427] width 925 height 6
click at [398, 426] on div at bounding box center [489, 427] width 925 height 6
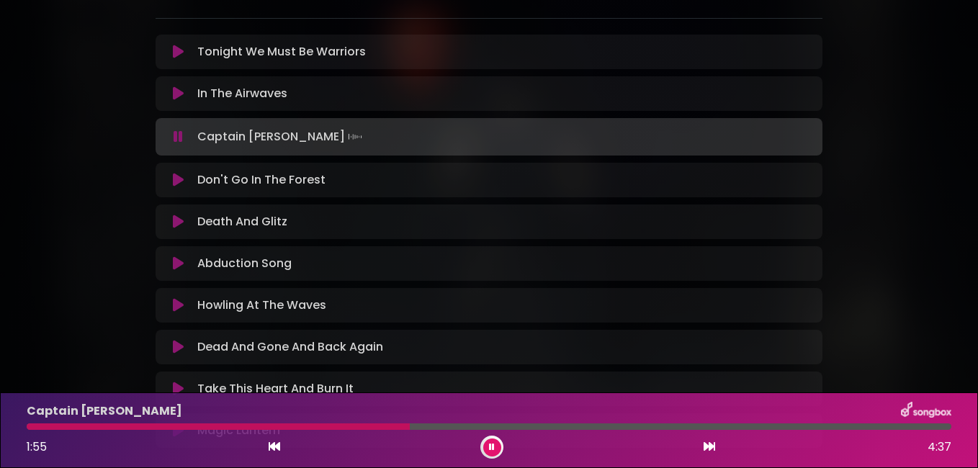
click at [174, 263] on icon at bounding box center [178, 263] width 11 height 14
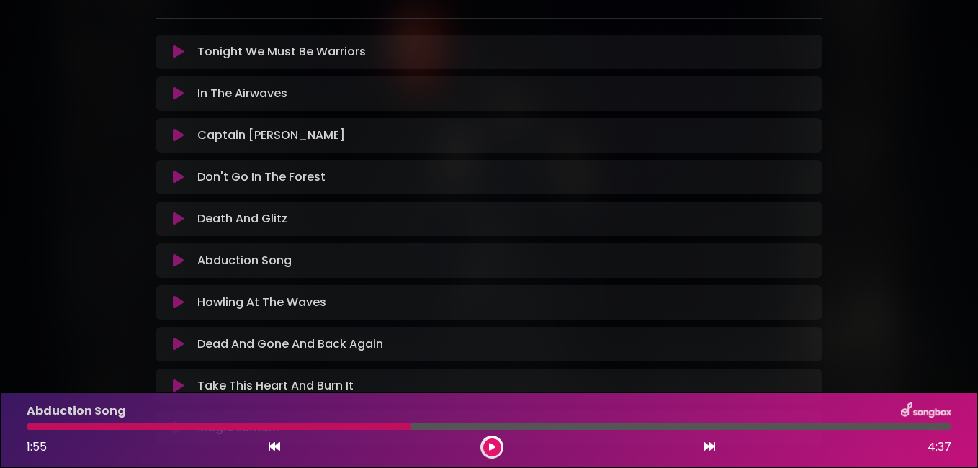
click at [174, 263] on icon at bounding box center [178, 261] width 11 height 14
click at [173, 138] on icon at bounding box center [178, 135] width 11 height 14
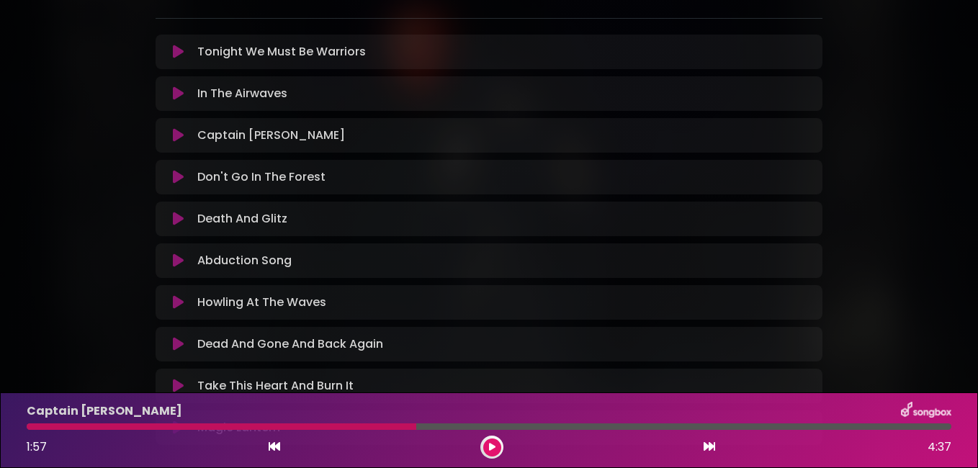
click at [173, 138] on icon at bounding box center [178, 135] width 11 height 14
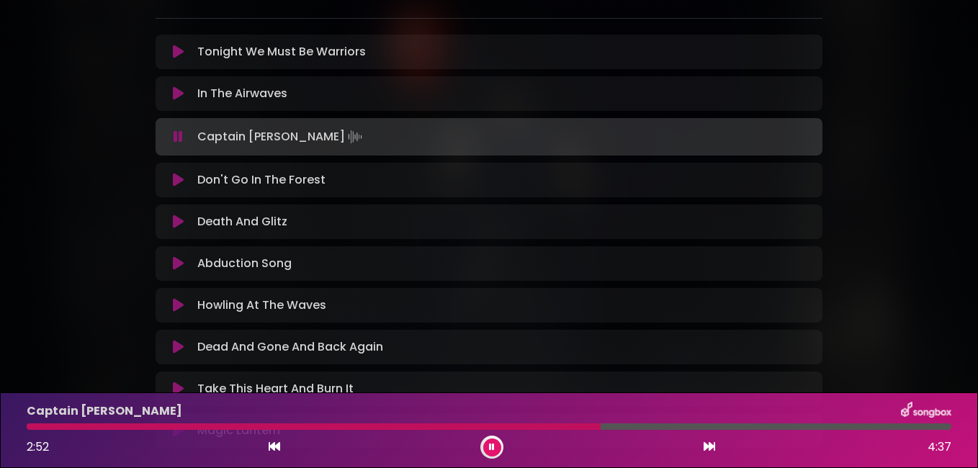
click at [173, 176] on icon at bounding box center [178, 180] width 11 height 14
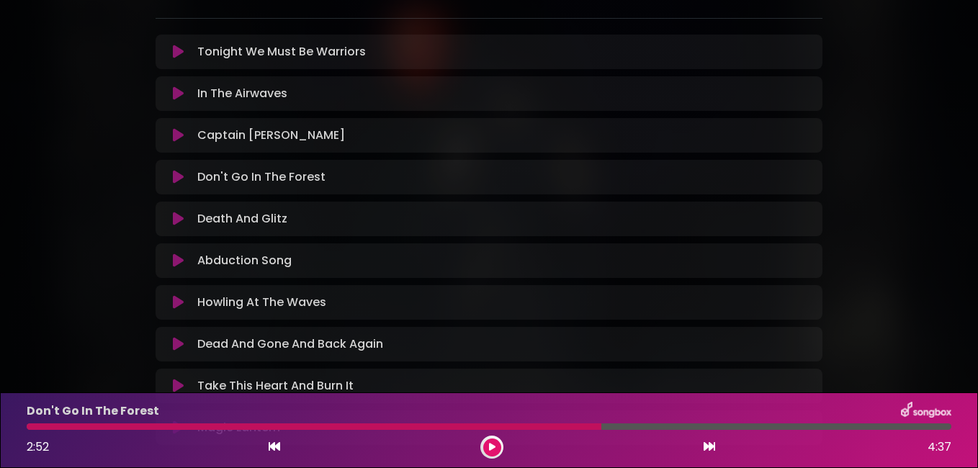
click at [173, 176] on icon at bounding box center [178, 177] width 11 height 14
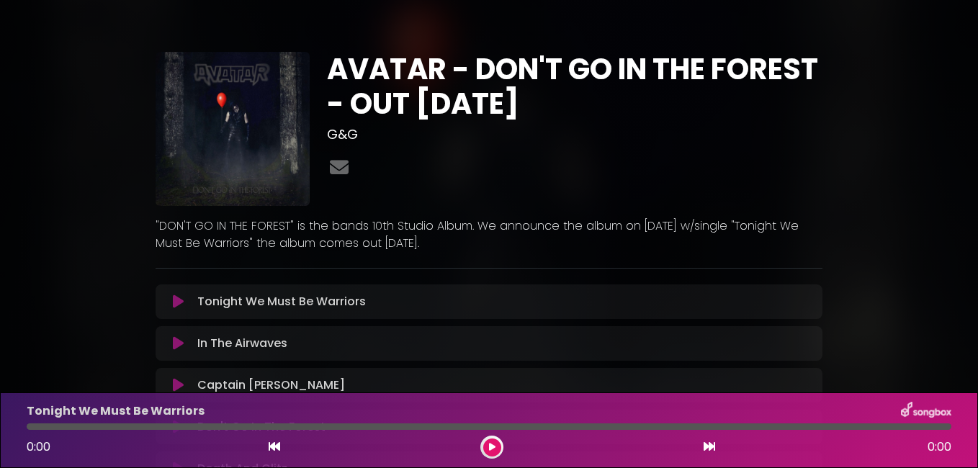
click at [496, 441] on button at bounding box center [492, 448] width 18 height 18
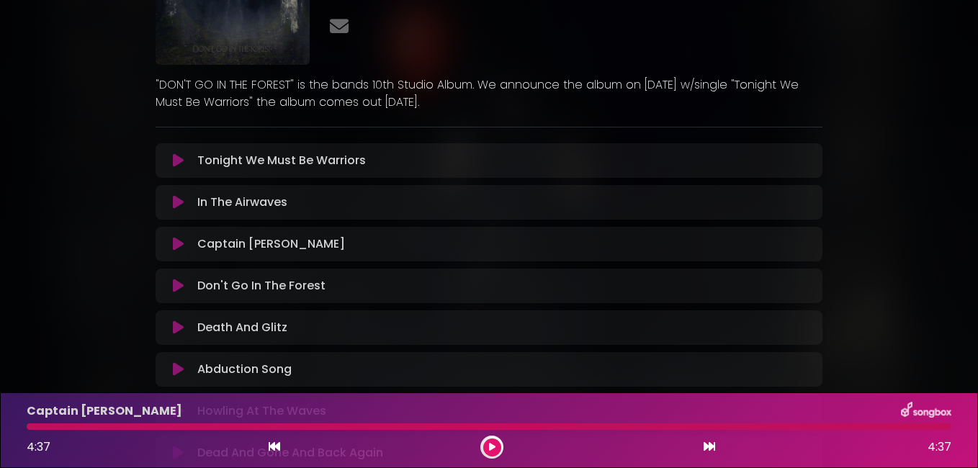
scroll to position [144, 0]
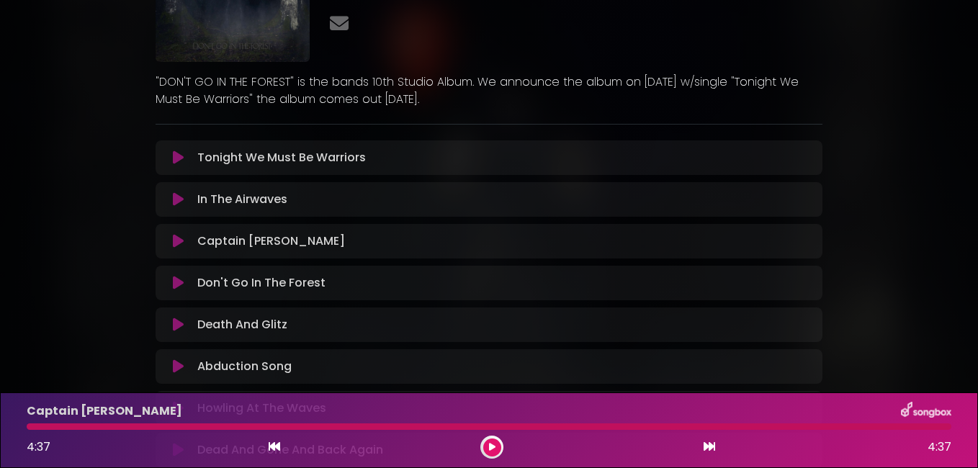
click at [179, 241] on icon at bounding box center [178, 241] width 11 height 14
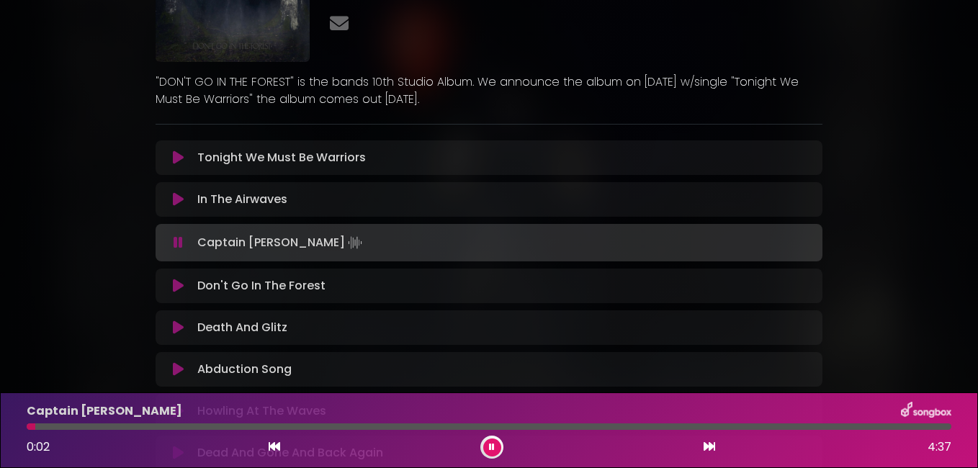
click at [117, 426] on div at bounding box center [489, 427] width 925 height 6
click at [372, 430] on div "Captain Goat 0:29 4:37" at bounding box center [489, 430] width 942 height 57
click at [365, 424] on div at bounding box center [489, 427] width 925 height 6
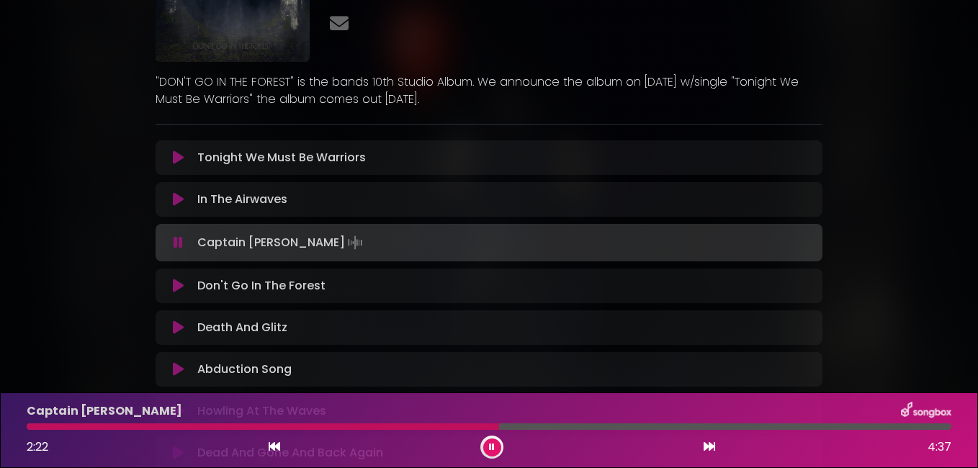
click at [925, 426] on div at bounding box center [489, 427] width 925 height 6
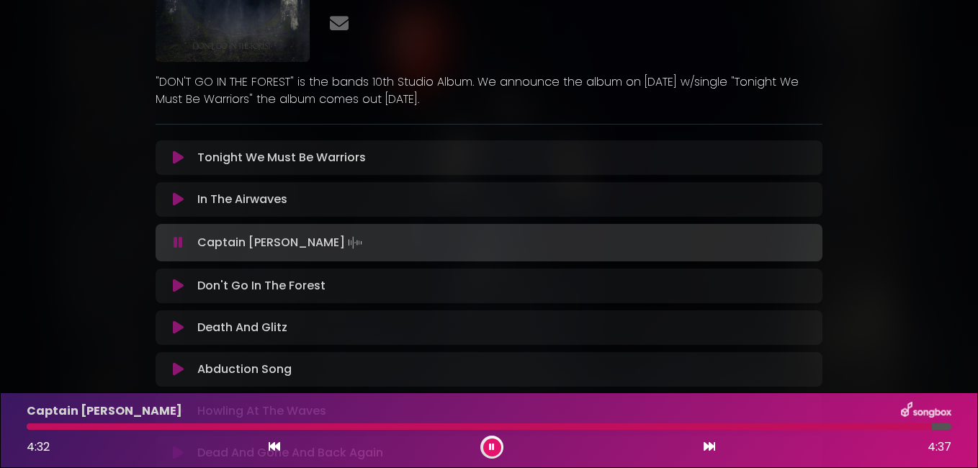
click at [173, 290] on icon at bounding box center [178, 286] width 11 height 14
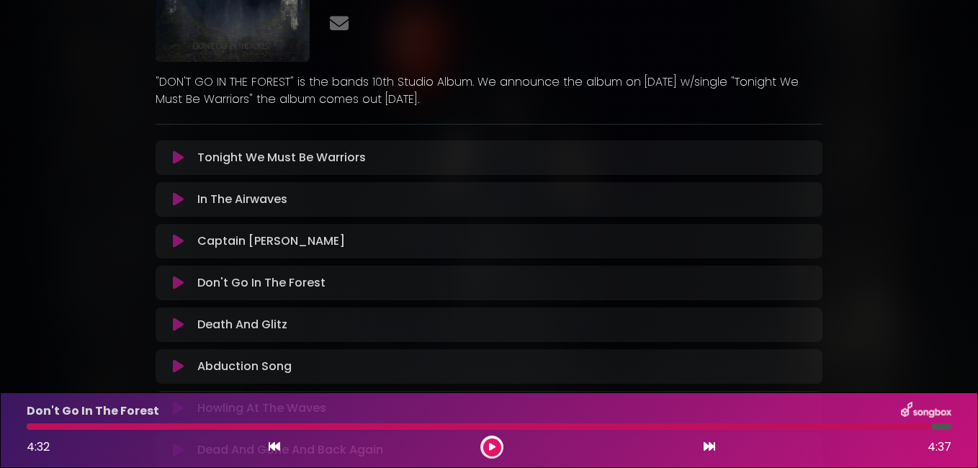
click at [176, 284] on icon at bounding box center [178, 283] width 11 height 14
click at [174, 238] on icon at bounding box center [178, 241] width 11 height 14
